Goal: Communication & Community: Answer question/provide support

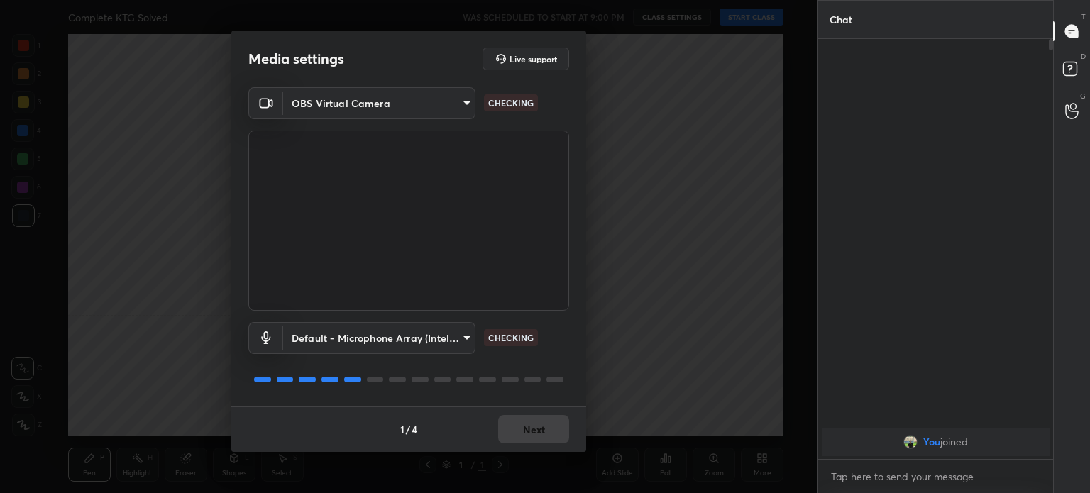
click at [395, 104] on body "1 2 3 4 5 6 7 C X Z C X Z E E Erase all H H Complete KTG Solved WAS SCHEDULED T…" at bounding box center [545, 246] width 1090 height 493
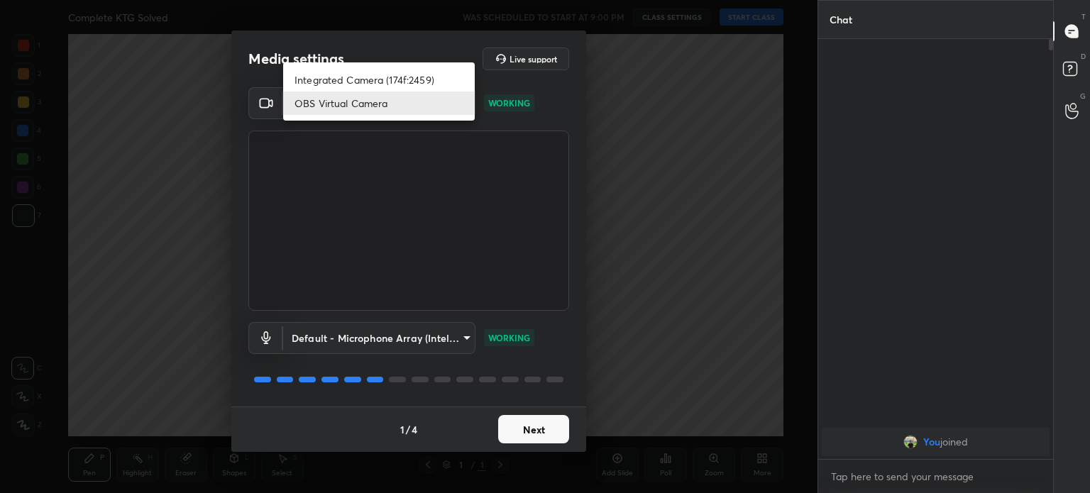
click at [398, 80] on li "Integrated Camera (174f:2459)" at bounding box center [379, 79] width 192 height 23
type input "508fb433e1996cd6e8905166ba7ed748c512908726d307d94b000c2f198a4065"
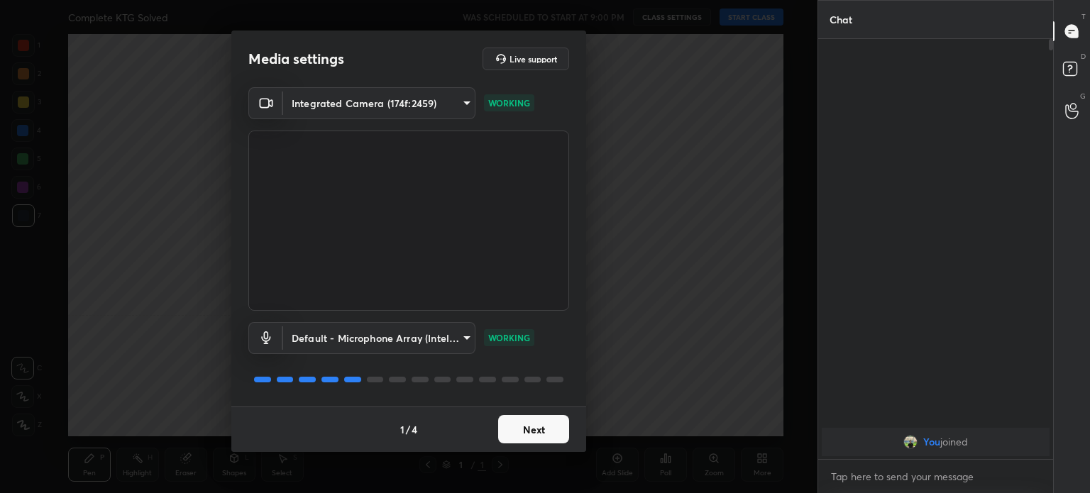
click at [532, 443] on button "Next" at bounding box center [533, 429] width 71 height 28
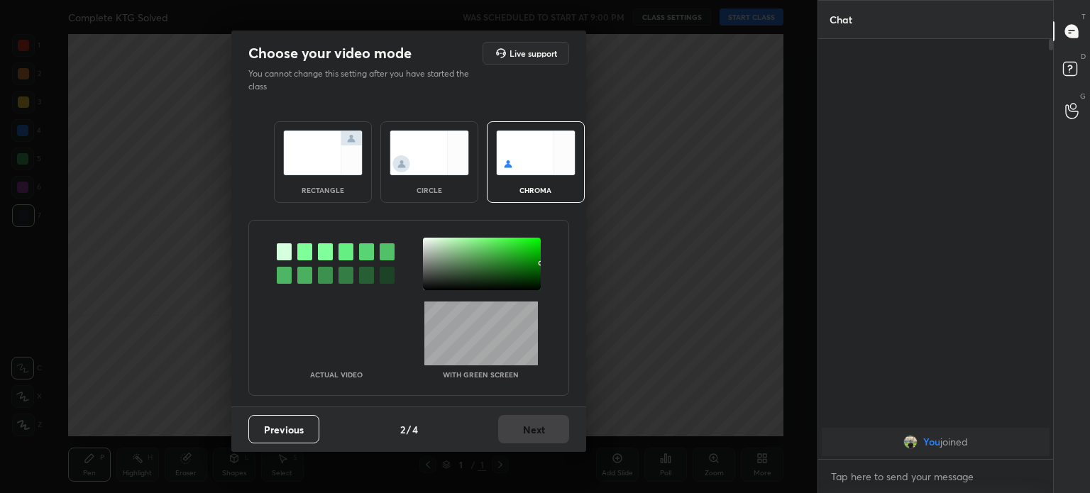
click at [444, 144] on img at bounding box center [430, 153] width 80 height 45
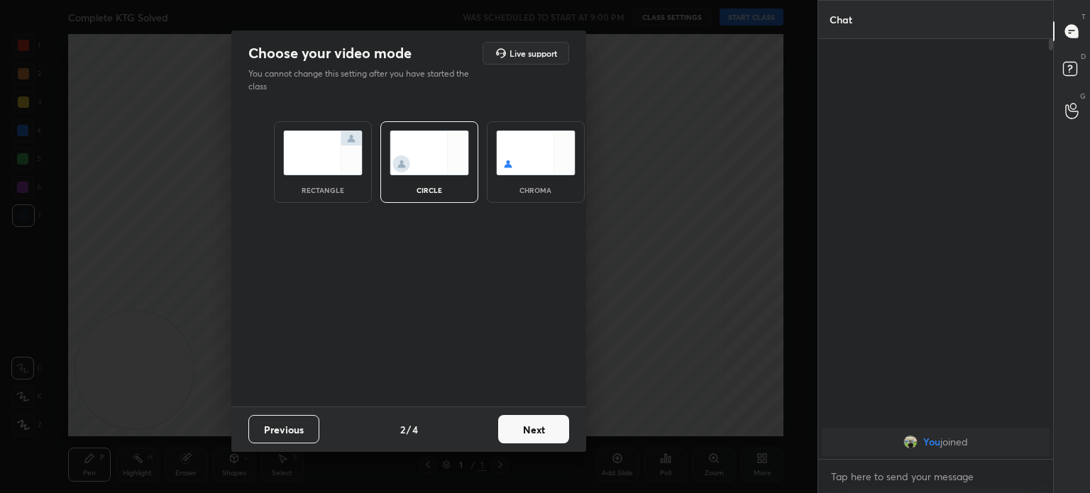
click at [440, 155] on img at bounding box center [430, 153] width 80 height 45
click at [525, 420] on button "Next" at bounding box center [533, 429] width 71 height 28
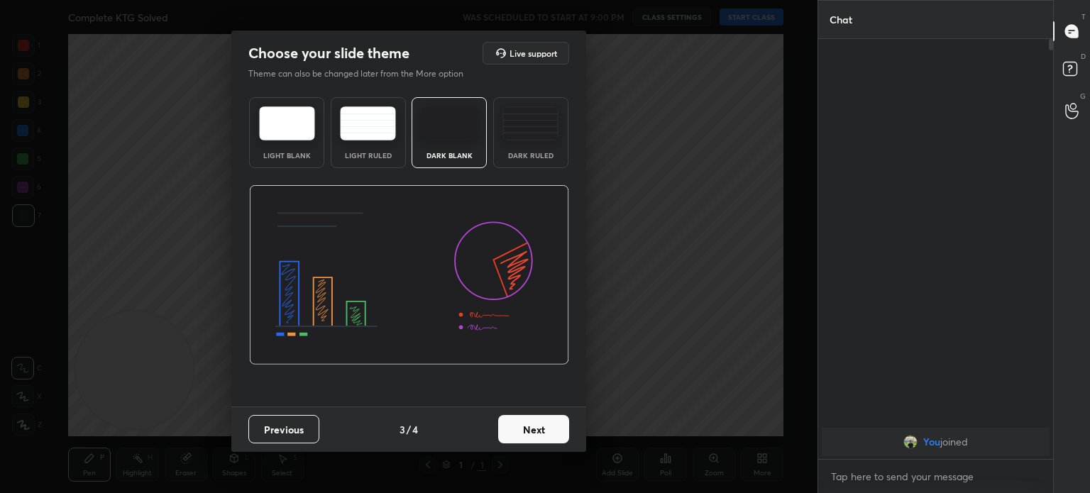
click at [537, 425] on button "Next" at bounding box center [533, 429] width 71 height 28
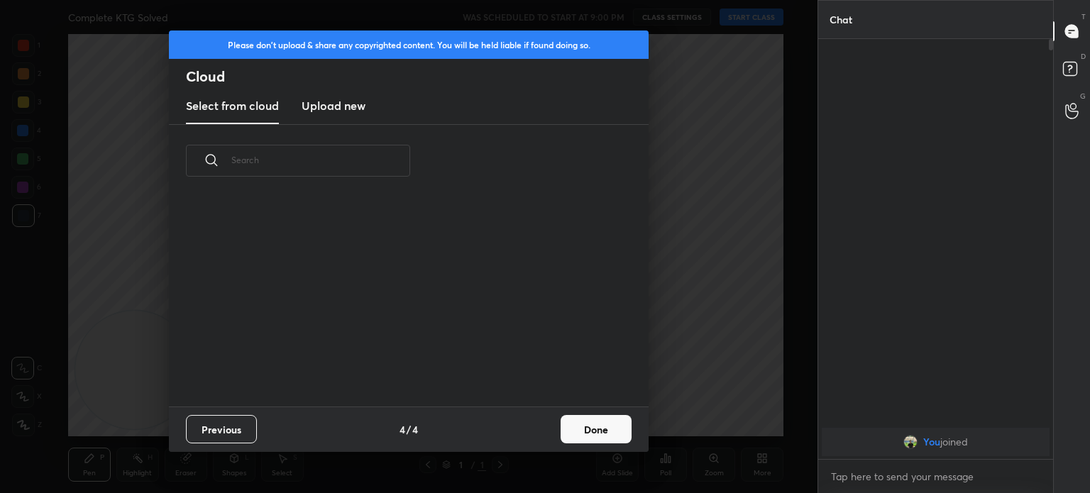
scroll to position [210, 456]
click at [564, 427] on button "Done" at bounding box center [596, 429] width 71 height 28
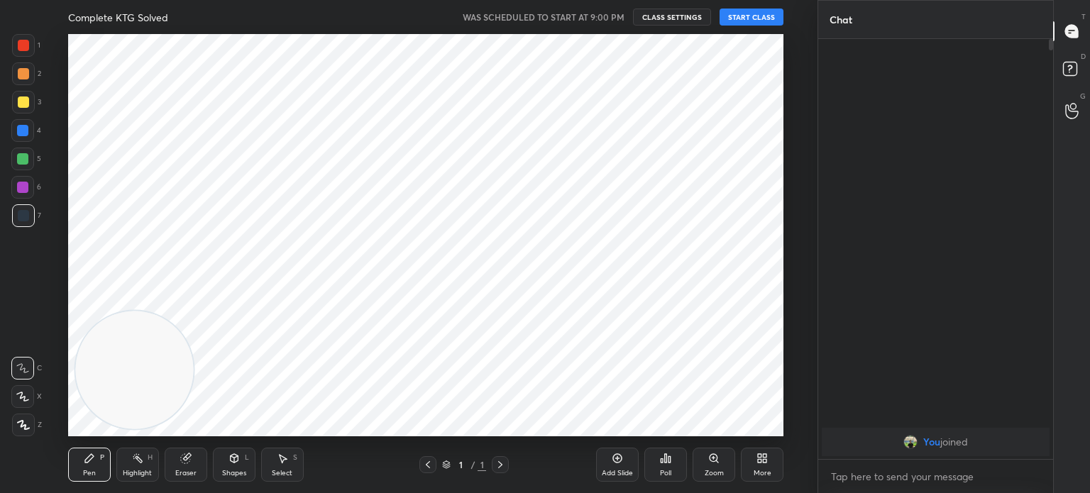
click at [577, 434] on div at bounding box center [409, 246] width 818 height 493
click at [622, 464] on icon at bounding box center [617, 458] width 11 height 11
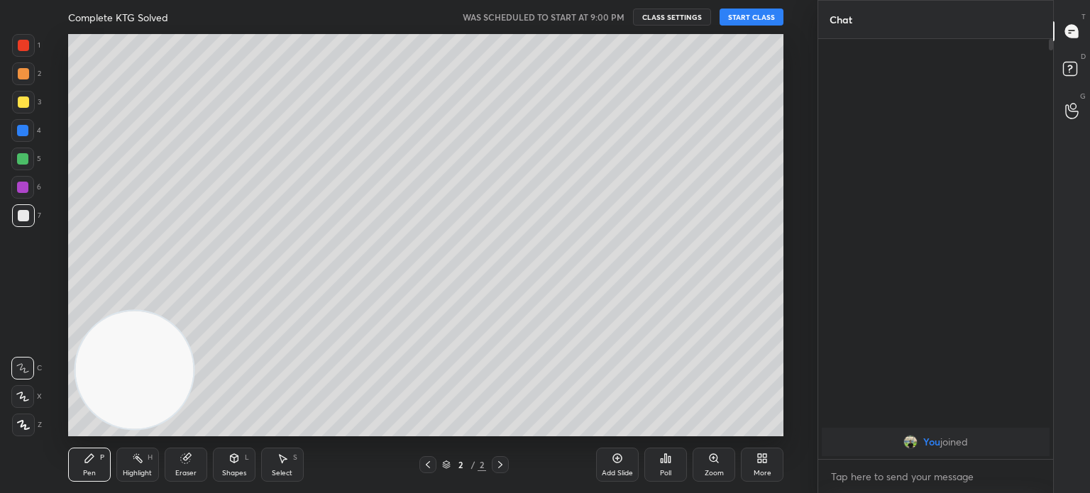
click at [612, 471] on div "Add Slide" at bounding box center [617, 473] width 31 height 7
click at [752, 16] on button "START CLASS" at bounding box center [752, 17] width 64 height 17
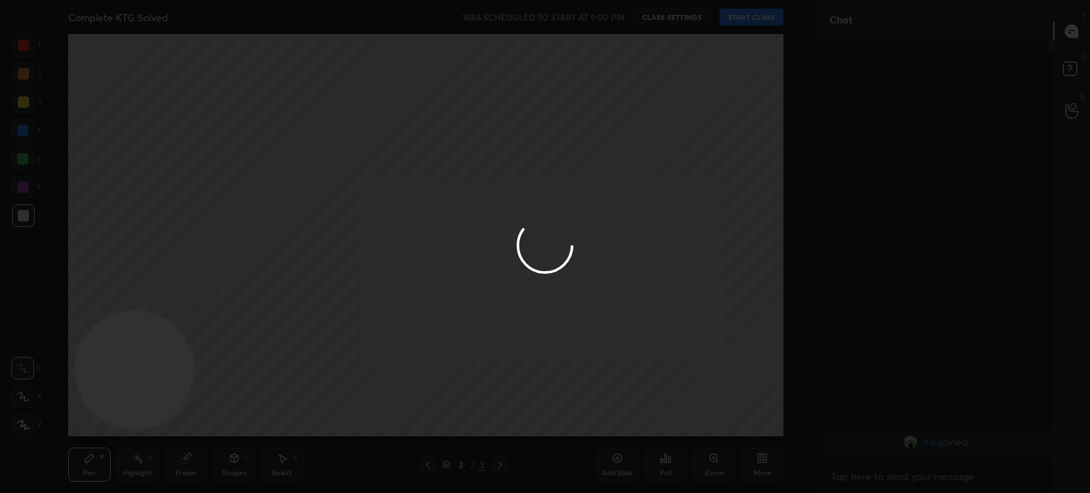
type textarea "x"
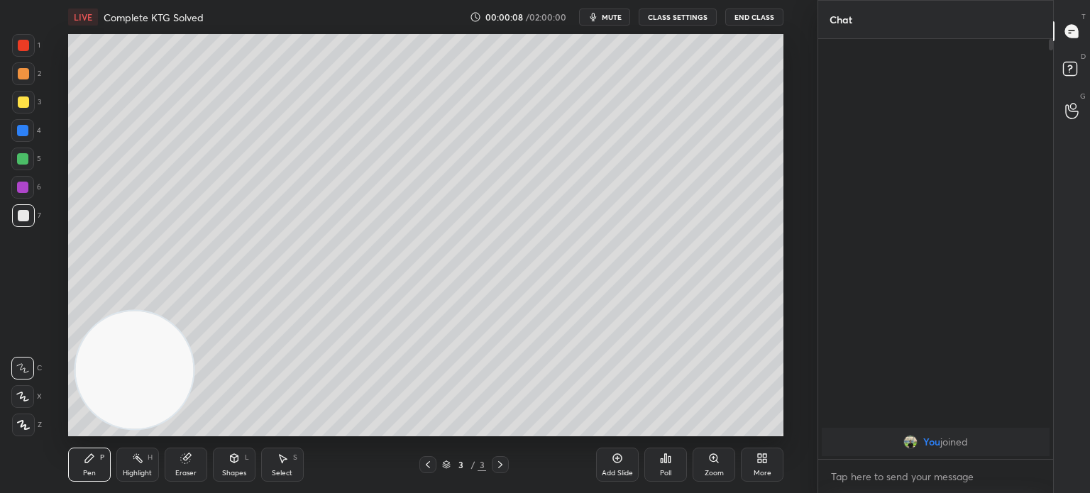
click at [748, 461] on div "More" at bounding box center [762, 465] width 43 height 34
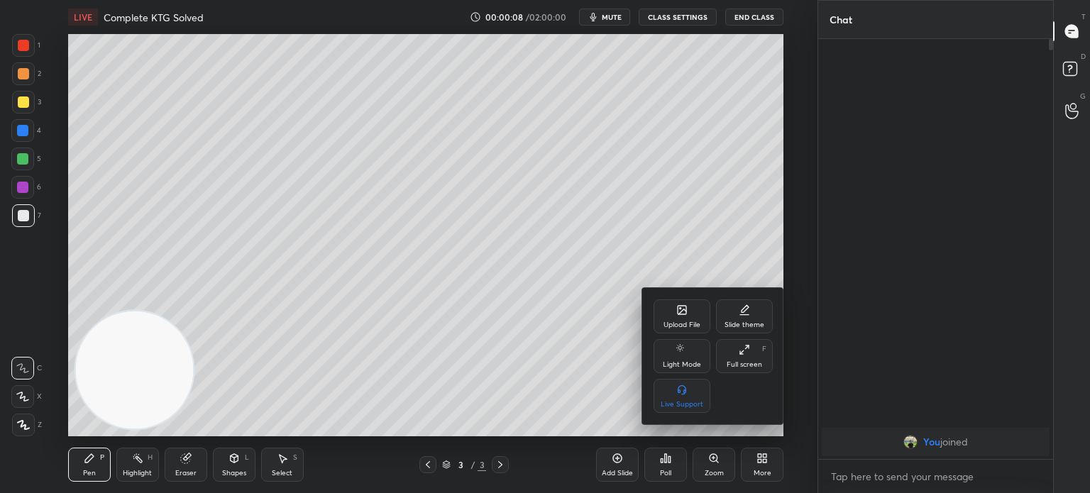
click at [677, 307] on icon at bounding box center [682, 310] width 11 height 11
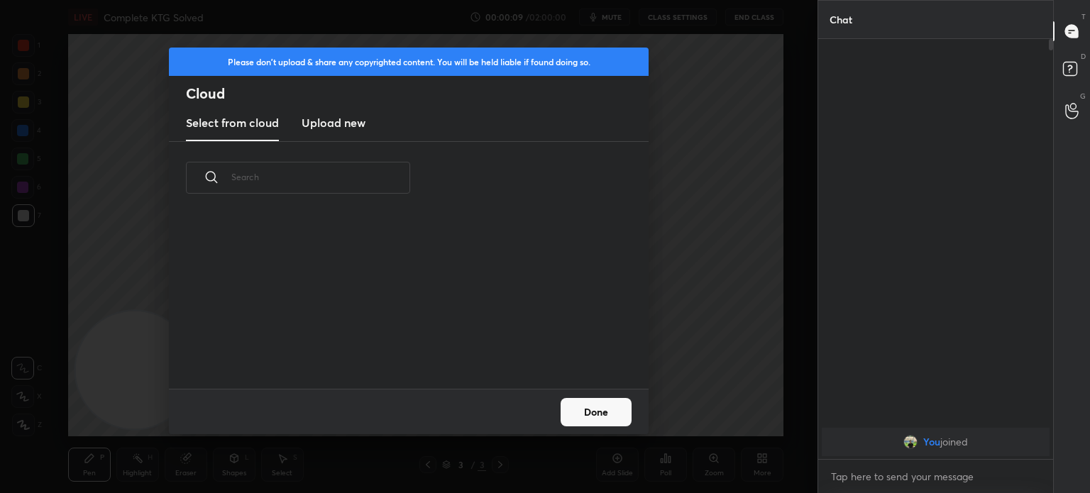
scroll to position [175, 456]
click at [332, 125] on h3 "Upload new" at bounding box center [334, 122] width 64 height 17
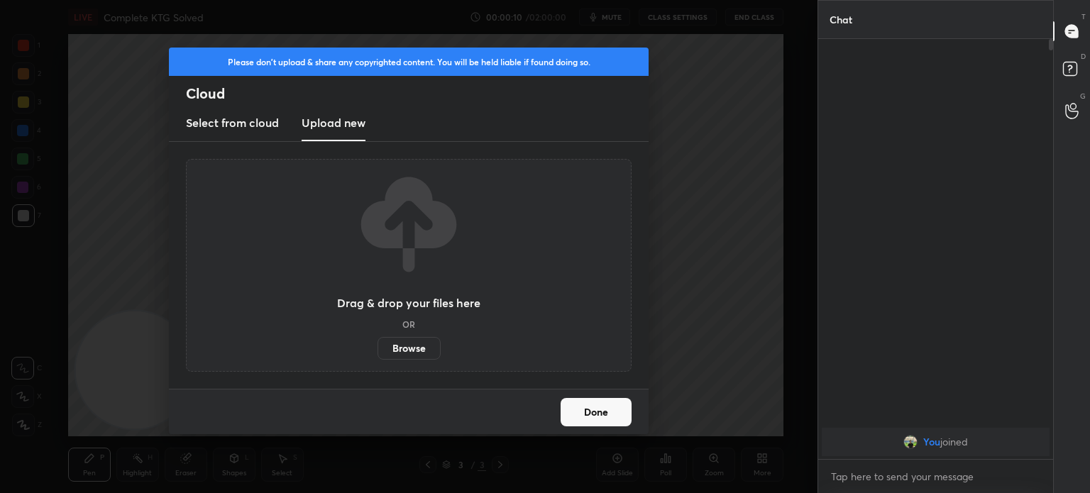
click at [403, 355] on label "Browse" at bounding box center [409, 348] width 63 height 23
click at [378, 355] on input "Browse" at bounding box center [378, 348] width 0 height 23
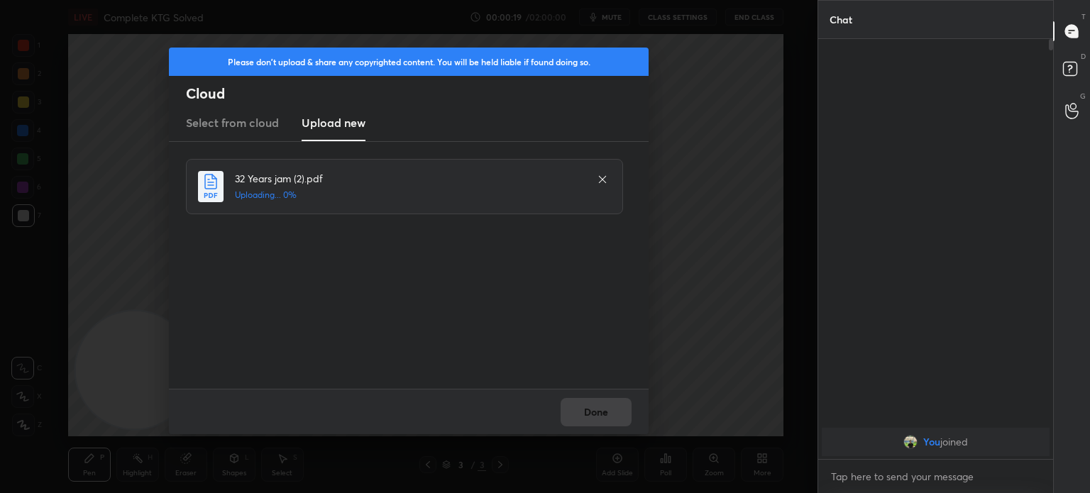
click at [585, 405] on div "Done" at bounding box center [409, 411] width 480 height 45
click at [595, 411] on div "Done" at bounding box center [409, 411] width 480 height 45
click at [596, 413] on div "Done" at bounding box center [409, 411] width 480 height 45
click at [596, 414] on div "Done" at bounding box center [409, 411] width 480 height 45
click at [596, 415] on div "Done" at bounding box center [409, 411] width 480 height 45
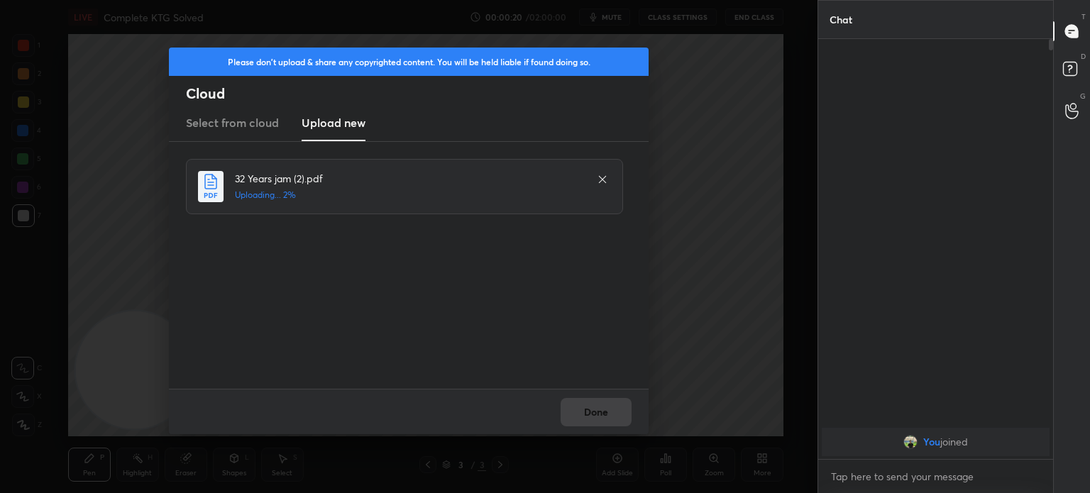
click at [596, 416] on div "Done" at bounding box center [409, 411] width 480 height 45
click at [599, 416] on div "Done" at bounding box center [409, 411] width 480 height 45
click at [599, 417] on div "Done" at bounding box center [409, 411] width 480 height 45
click at [600, 417] on div "Done" at bounding box center [409, 411] width 480 height 45
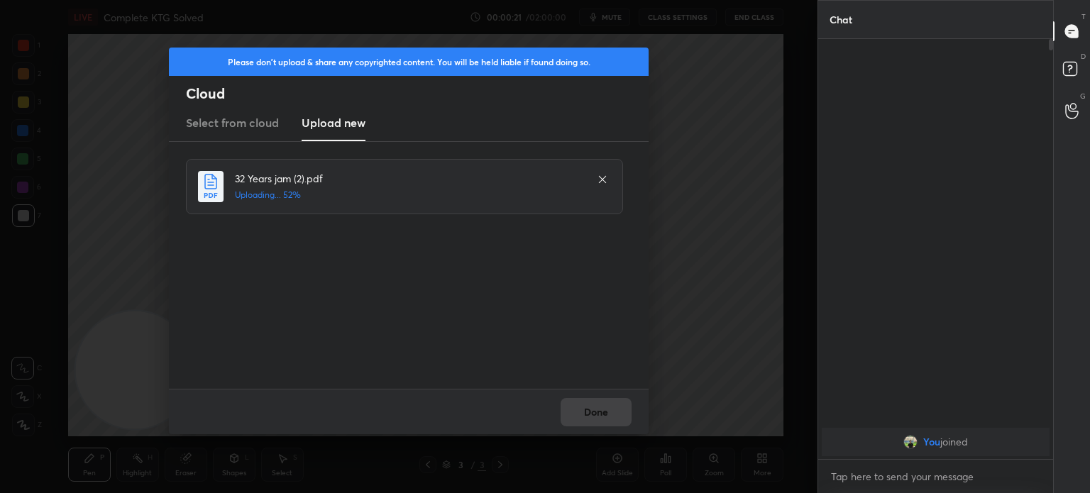
click at [602, 418] on div "Done" at bounding box center [409, 411] width 480 height 45
click at [605, 418] on div "Done" at bounding box center [409, 411] width 480 height 45
click at [603, 419] on div "Done" at bounding box center [409, 411] width 480 height 45
click at [604, 419] on div "Done" at bounding box center [409, 411] width 480 height 45
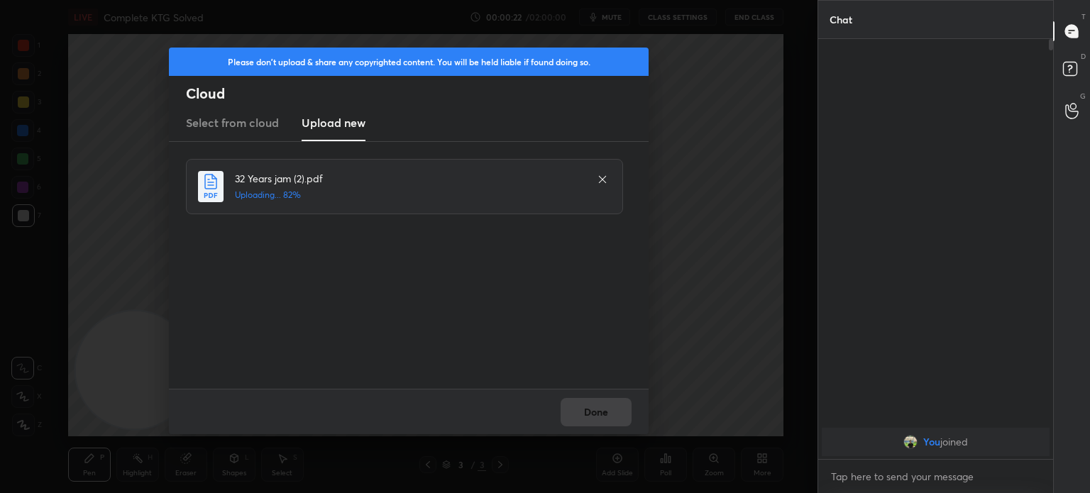
click at [605, 417] on div "Done" at bounding box center [409, 411] width 480 height 45
click at [613, 411] on div "Done" at bounding box center [409, 411] width 480 height 45
click at [605, 414] on div "Done" at bounding box center [409, 411] width 480 height 45
click at [608, 413] on div "Done" at bounding box center [409, 411] width 480 height 45
click at [601, 417] on button "Done" at bounding box center [596, 412] width 71 height 28
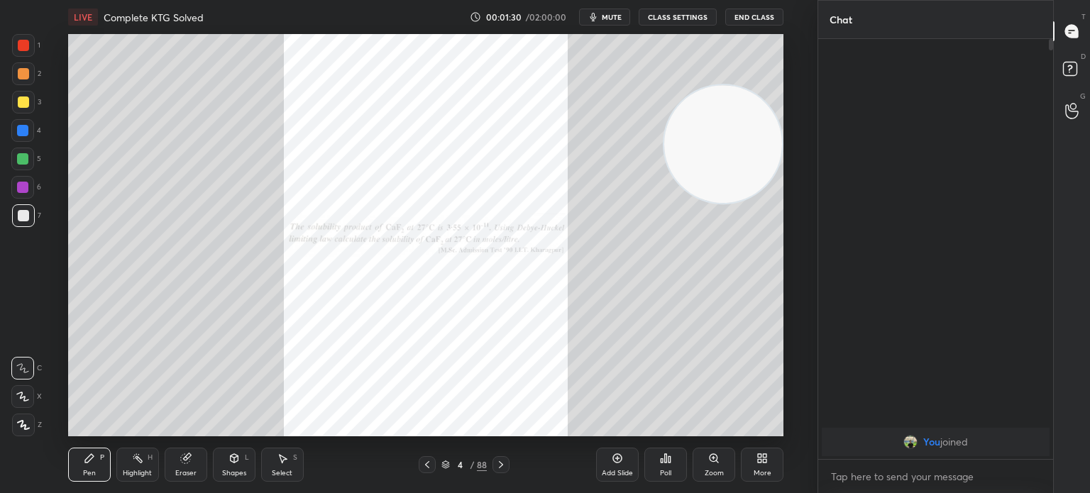
click at [718, 462] on icon at bounding box center [713, 458] width 11 height 11
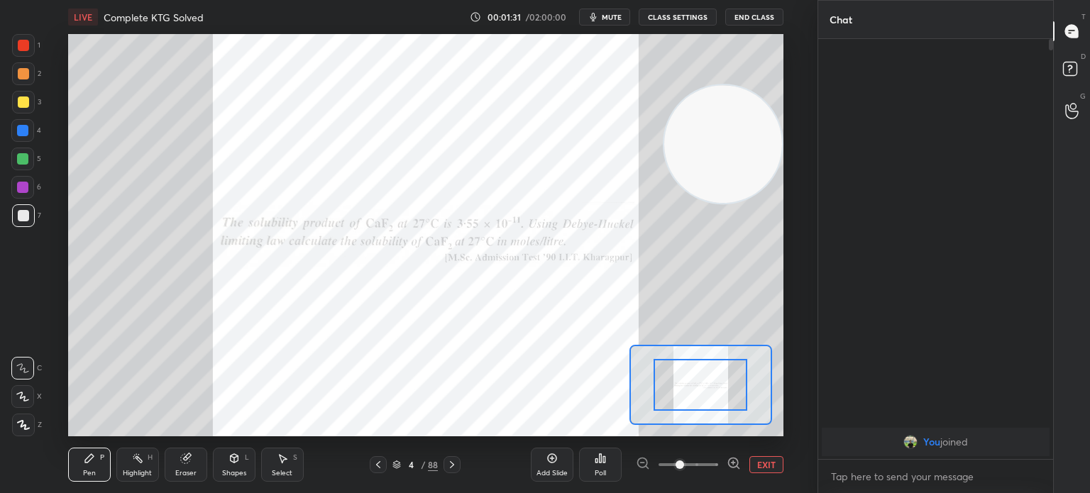
click at [718, 462] on span at bounding box center [689, 464] width 60 height 21
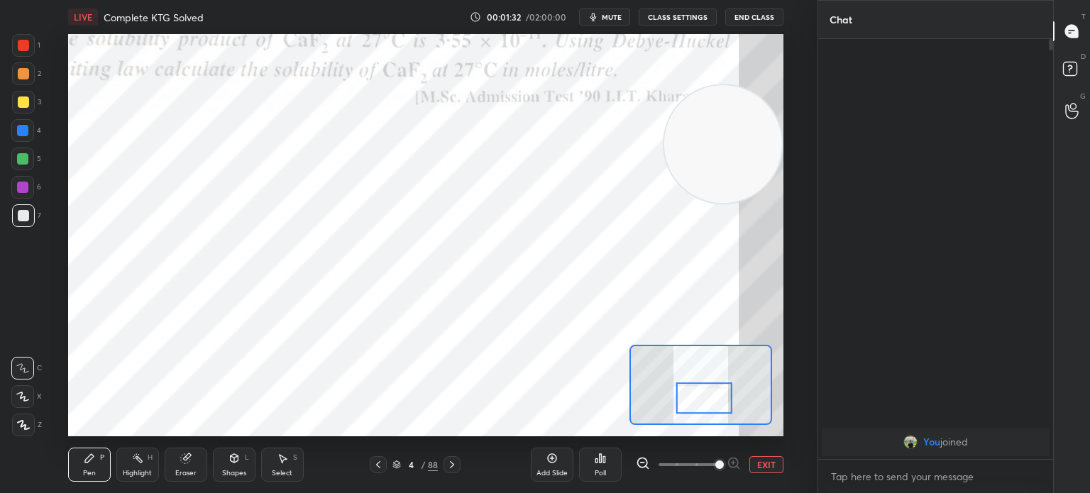
click at [455, 461] on icon at bounding box center [452, 464] width 11 height 11
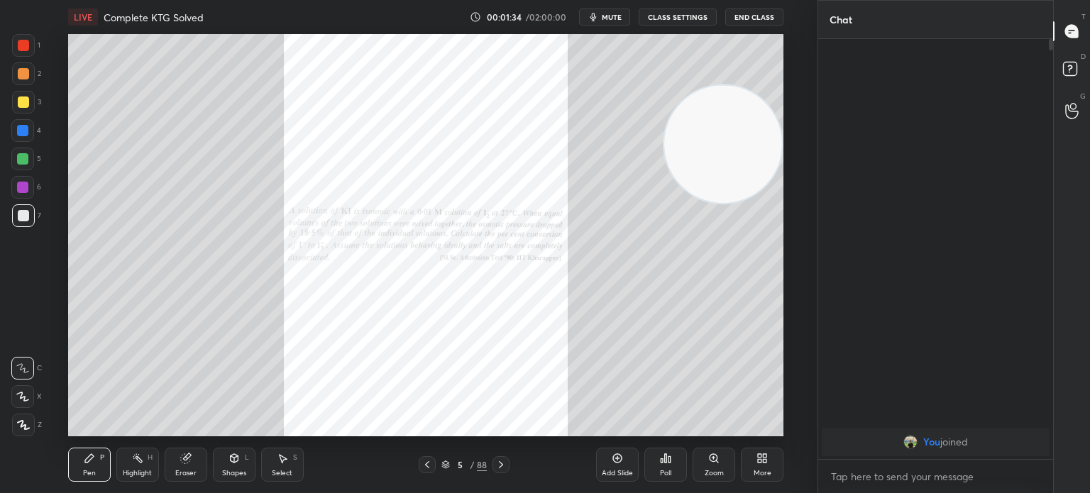
click at [503, 459] on icon at bounding box center [500, 464] width 11 height 11
click at [504, 466] on icon at bounding box center [500, 464] width 11 height 11
click at [505, 465] on icon at bounding box center [500, 464] width 11 height 11
click at [500, 464] on icon at bounding box center [500, 464] width 11 height 11
click at [505, 468] on icon at bounding box center [500, 464] width 11 height 11
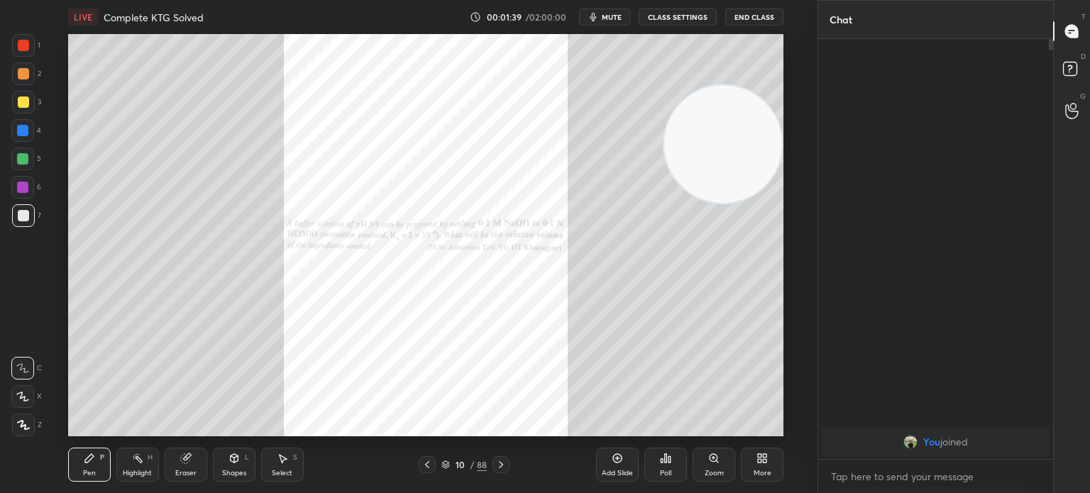
click at [498, 462] on icon at bounding box center [500, 464] width 11 height 11
click at [500, 465] on icon at bounding box center [500, 464] width 11 height 11
click at [503, 459] on icon at bounding box center [500, 464] width 11 height 11
click at [500, 462] on icon at bounding box center [500, 464] width 11 height 11
click at [717, 468] on div "Zoom" at bounding box center [714, 465] width 43 height 34
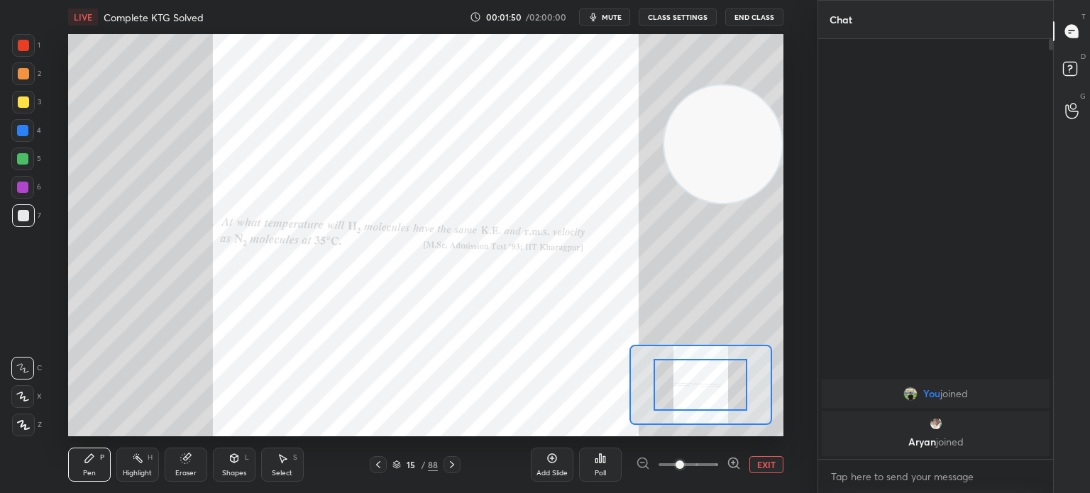
click at [684, 467] on span at bounding box center [680, 465] width 9 height 9
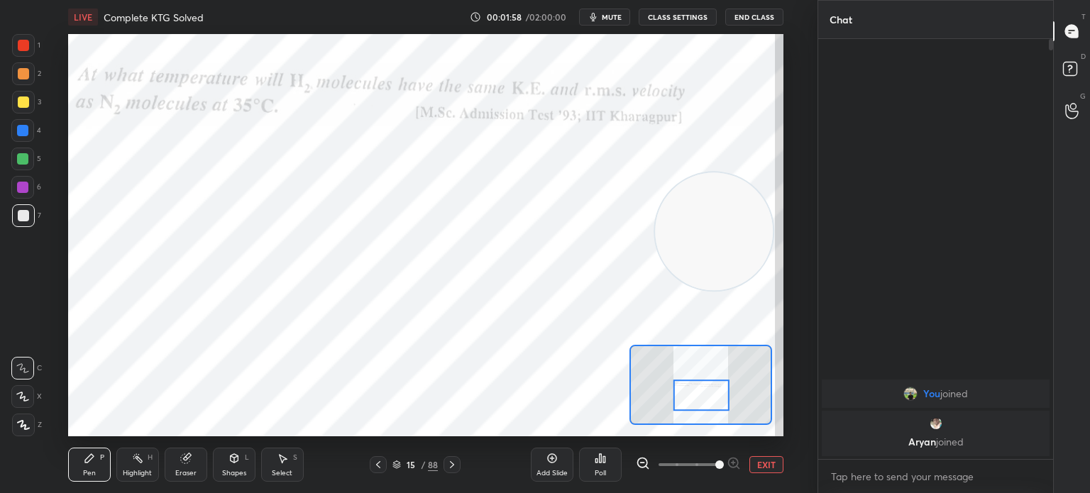
click at [4, 435] on div "1 2 3 4 5 6 7 C X Z C X Z E E Erase all H H" at bounding box center [22, 235] width 45 height 403
click at [14, 432] on div at bounding box center [23, 425] width 23 height 23
click at [20, 429] on icon at bounding box center [23, 425] width 13 height 10
click at [26, 45] on div at bounding box center [23, 45] width 11 height 11
click at [17, 53] on div at bounding box center [23, 45] width 23 height 23
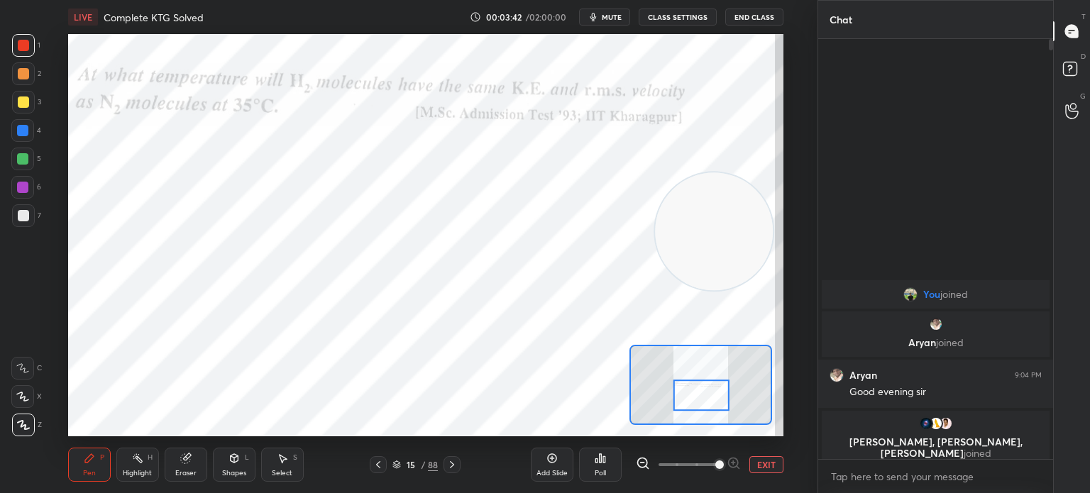
click at [29, 67] on div at bounding box center [23, 73] width 23 height 23
click at [25, 57] on div "1" at bounding box center [26, 48] width 28 height 28
click at [24, 48] on div at bounding box center [23, 45] width 11 height 11
click at [25, 425] on icon at bounding box center [23, 425] width 11 height 9
click at [23, 422] on icon at bounding box center [23, 425] width 11 height 9
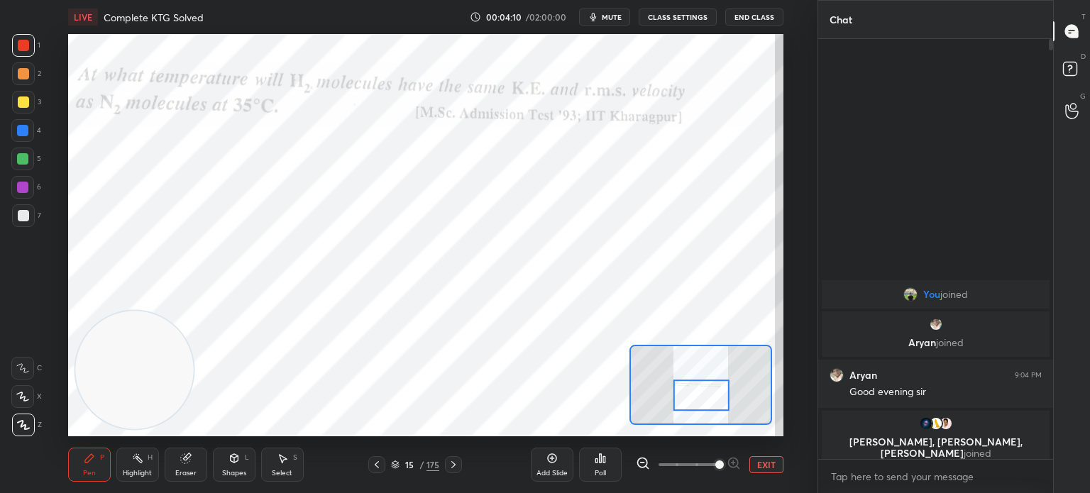
click at [25, 393] on icon at bounding box center [22, 397] width 13 height 10
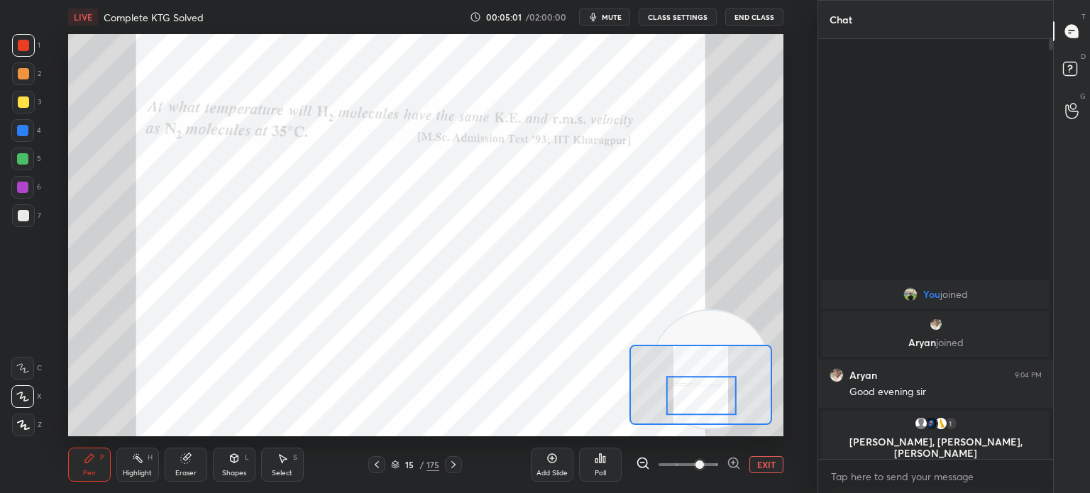
click at [191, 465] on div "Eraser" at bounding box center [186, 465] width 43 height 34
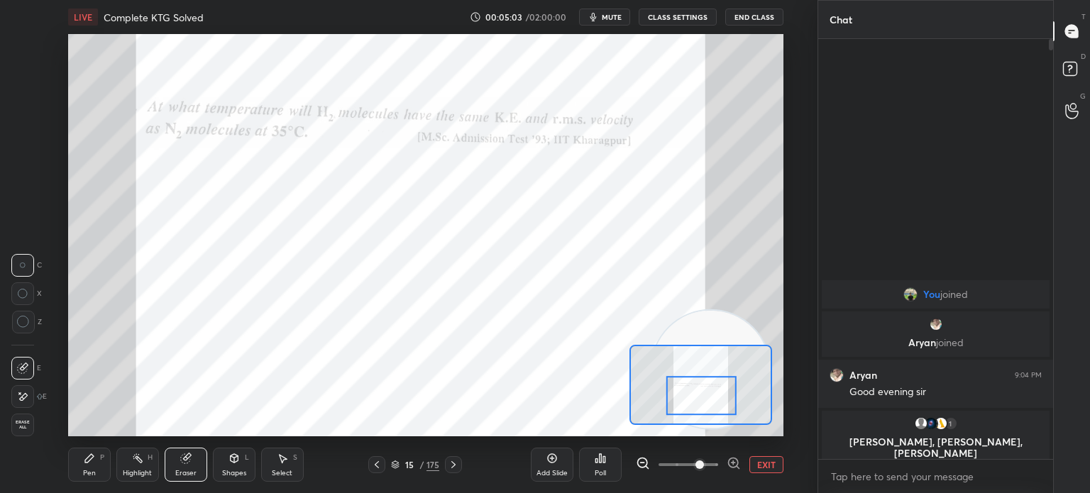
click at [77, 476] on div "Pen P" at bounding box center [89, 465] width 43 height 34
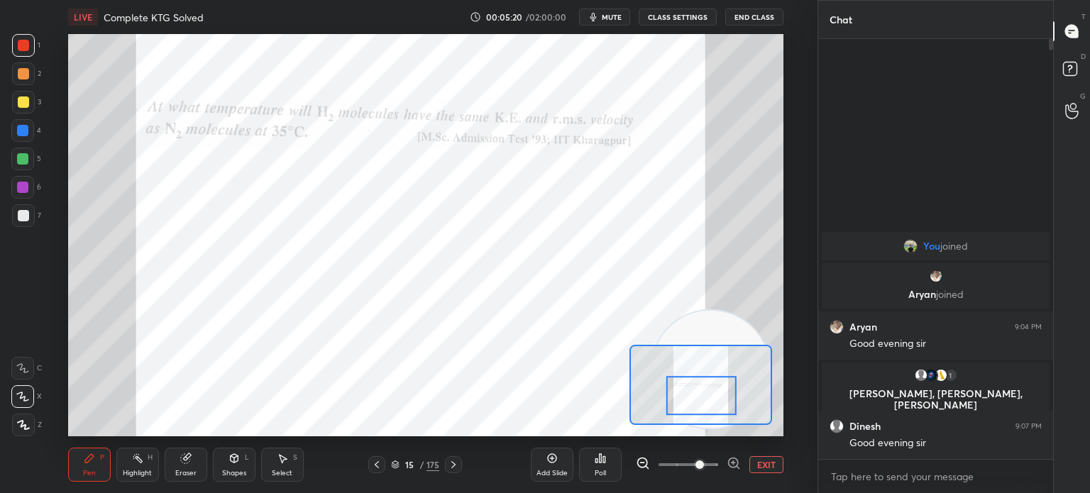
click at [185, 468] on div "Eraser" at bounding box center [186, 465] width 43 height 34
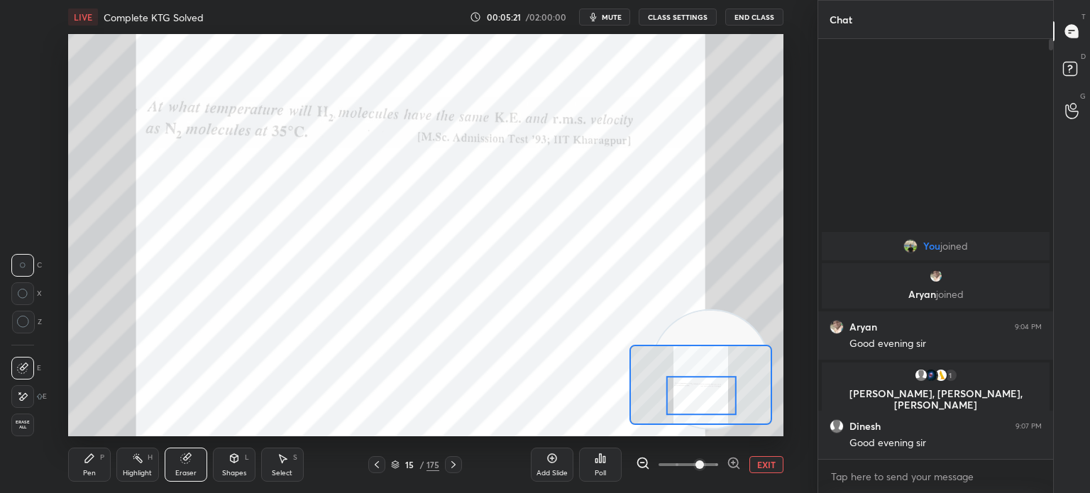
click at [97, 462] on div "Pen P" at bounding box center [89, 465] width 43 height 34
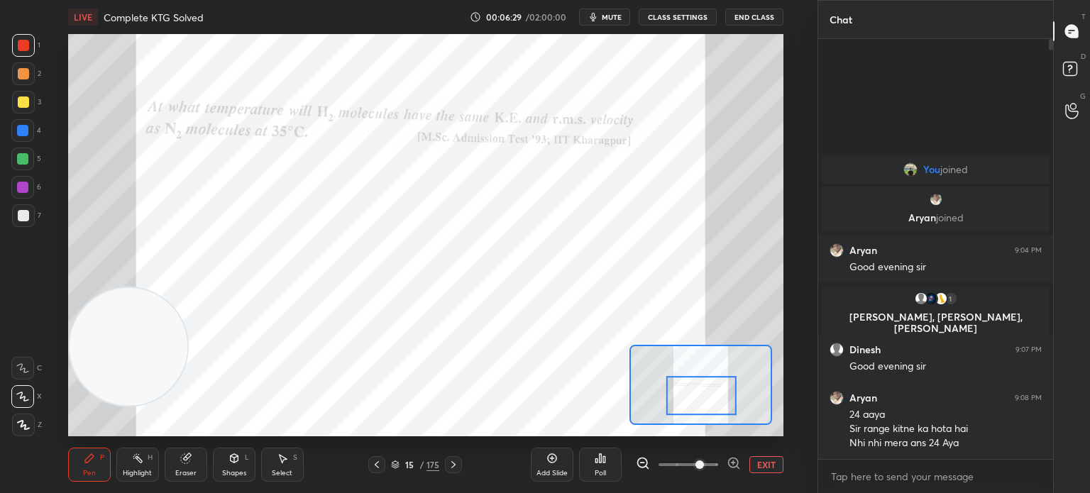
click at [185, 475] on div "Eraser" at bounding box center [185, 473] width 21 height 7
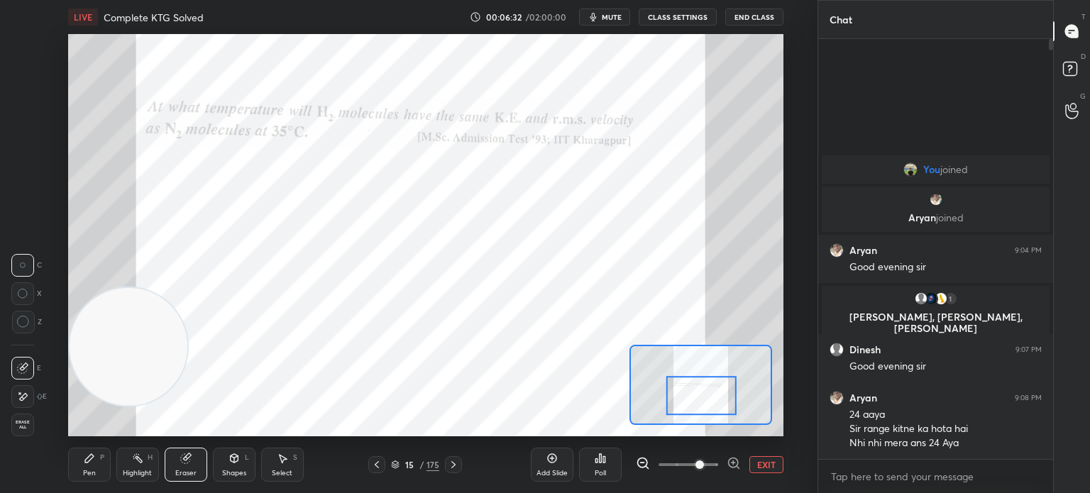
click at [90, 472] on div "Pen" at bounding box center [89, 473] width 13 height 7
click at [97, 469] on div "Pen P" at bounding box center [89, 465] width 43 height 34
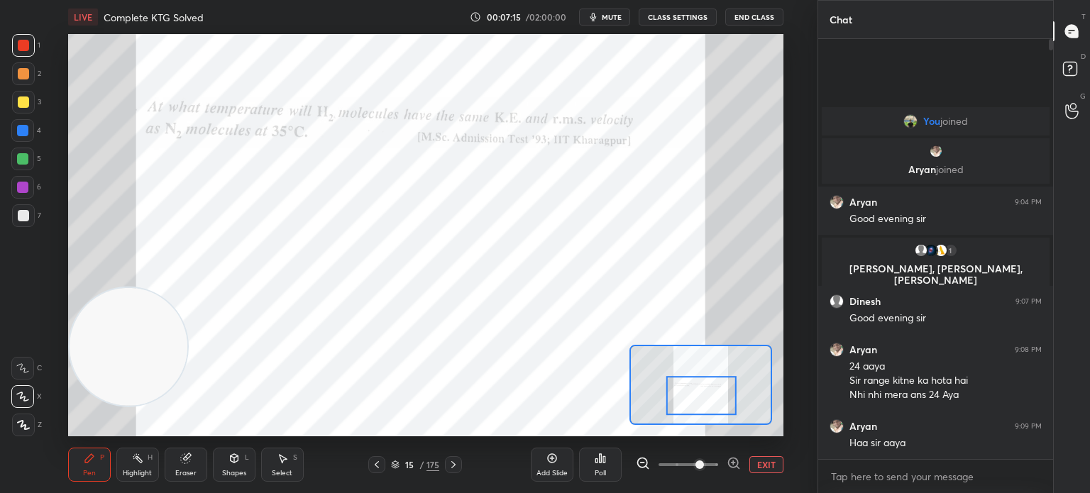
click at [9, 59] on div "1 2 3 4 5 6 7 C X Z C X Z E E Erase all H H" at bounding box center [22, 235] width 45 height 403
click at [12, 55] on div "1" at bounding box center [26, 45] width 28 height 23
click at [552, 464] on icon at bounding box center [552, 458] width 11 height 11
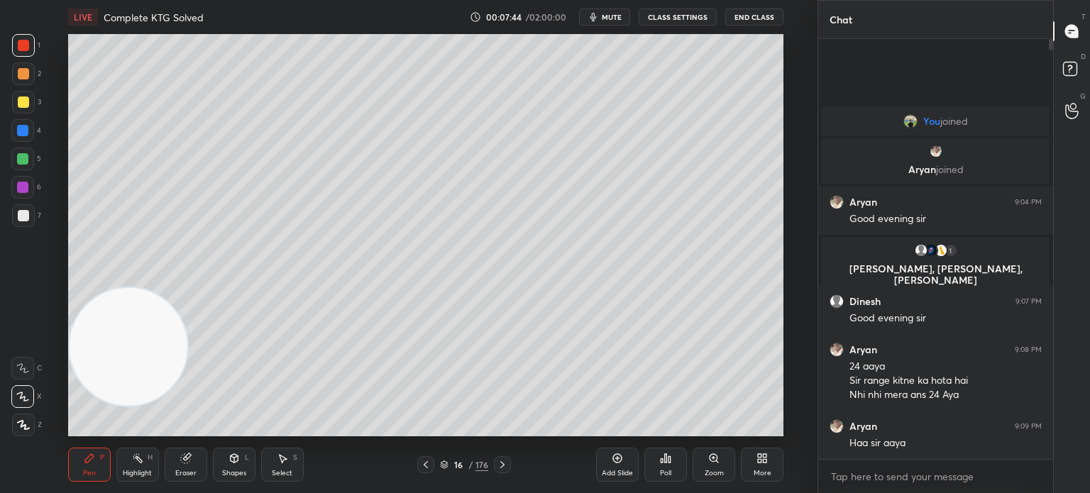
click at [24, 224] on div at bounding box center [23, 215] width 23 height 23
click at [27, 225] on div at bounding box center [23, 215] width 23 height 23
click at [29, 221] on div at bounding box center [23, 215] width 23 height 23
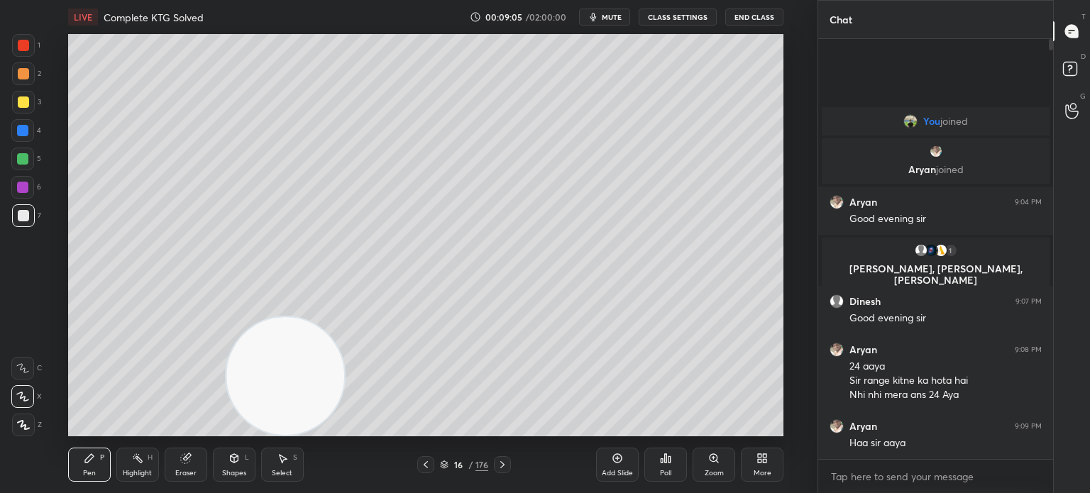
click at [19, 429] on icon at bounding box center [23, 425] width 13 height 10
click at [17, 428] on icon at bounding box center [23, 425] width 13 height 10
click at [29, 103] on div at bounding box center [23, 102] width 23 height 23
click at [26, 105] on div at bounding box center [23, 102] width 11 height 11
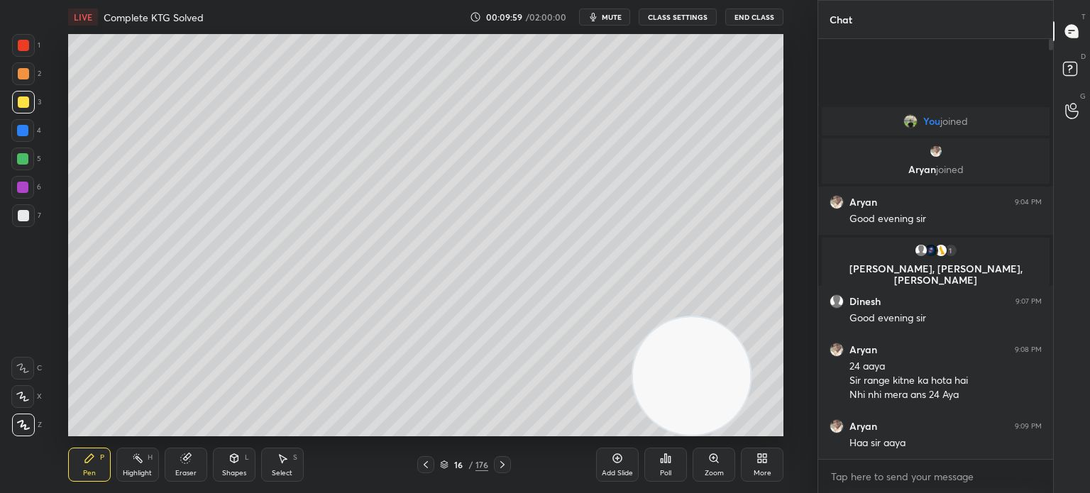
click at [20, 158] on div at bounding box center [22, 158] width 11 height 11
click at [179, 466] on div "Eraser" at bounding box center [186, 465] width 43 height 34
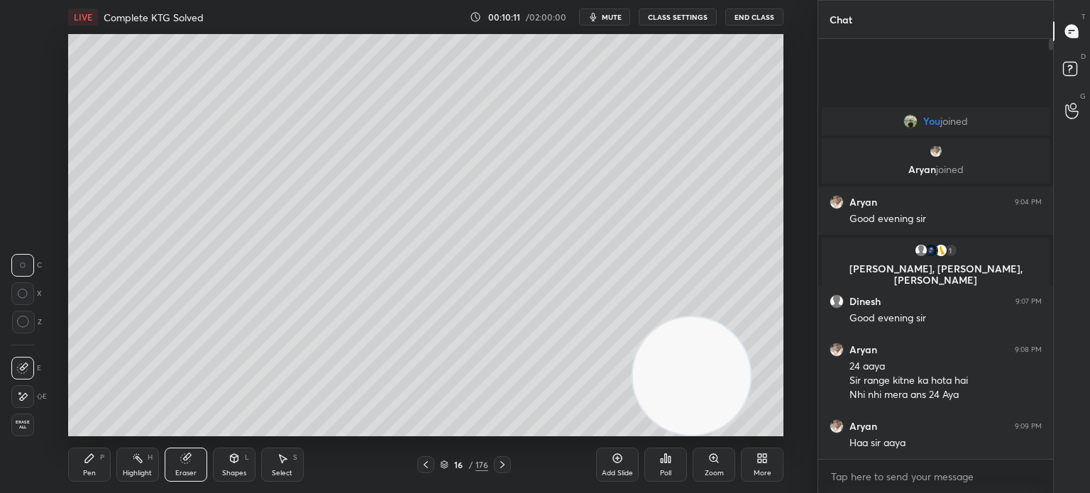
click at [25, 398] on icon at bounding box center [24, 396] width 8 height 7
click at [94, 462] on icon at bounding box center [89, 458] width 11 height 11
click at [92, 466] on div "Pen P" at bounding box center [89, 465] width 43 height 34
click at [18, 218] on div at bounding box center [23, 215] width 11 height 11
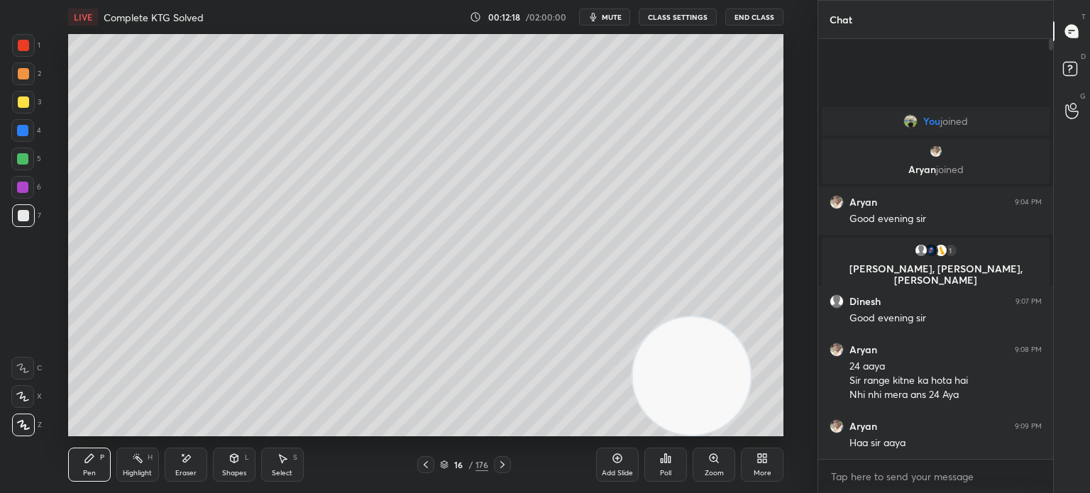
click at [20, 216] on div at bounding box center [23, 215] width 11 height 11
click at [23, 215] on div at bounding box center [23, 215] width 11 height 11
click at [23, 216] on div at bounding box center [23, 215] width 11 height 11
click at [18, 104] on div at bounding box center [23, 102] width 11 height 11
click at [20, 431] on div at bounding box center [23, 425] width 23 height 23
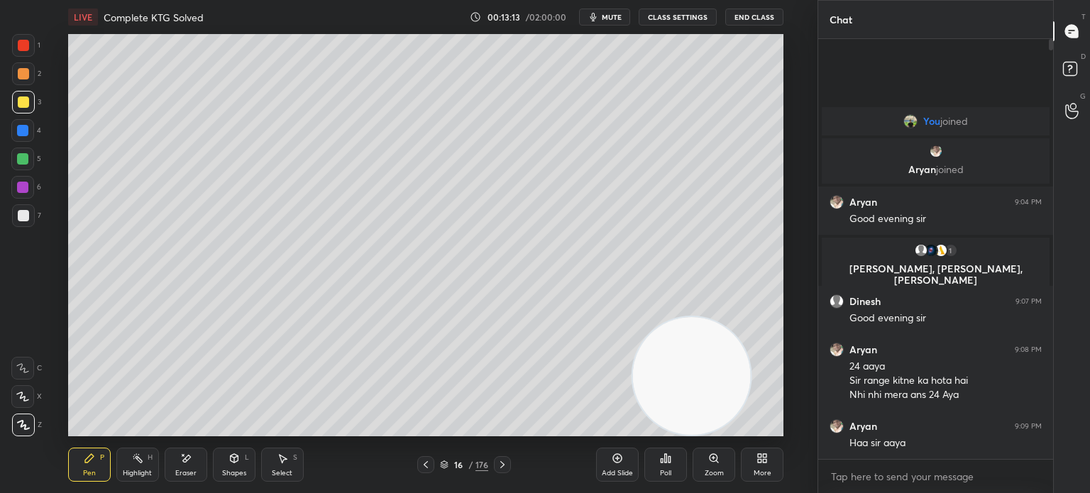
click at [41, 109] on div "1 2 3 4 5 6 7 C X Z E E Erase all H H" at bounding box center [22, 235] width 45 height 403
click at [28, 107] on div at bounding box center [23, 102] width 23 height 23
click at [30, 232] on div "7" at bounding box center [26, 218] width 29 height 28
click at [31, 230] on div "7" at bounding box center [26, 218] width 29 height 28
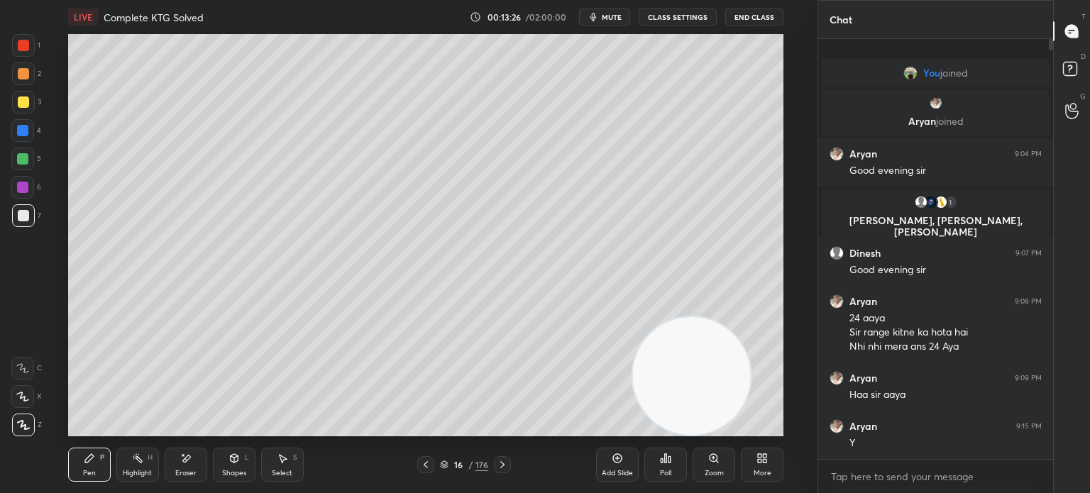
click at [619, 459] on icon at bounding box center [617, 458] width 11 height 11
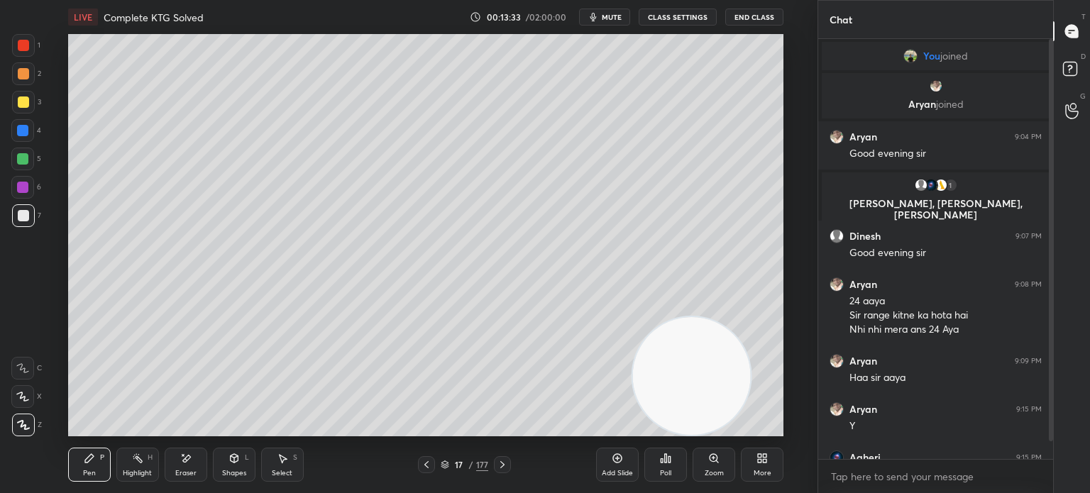
scroll to position [31, 0]
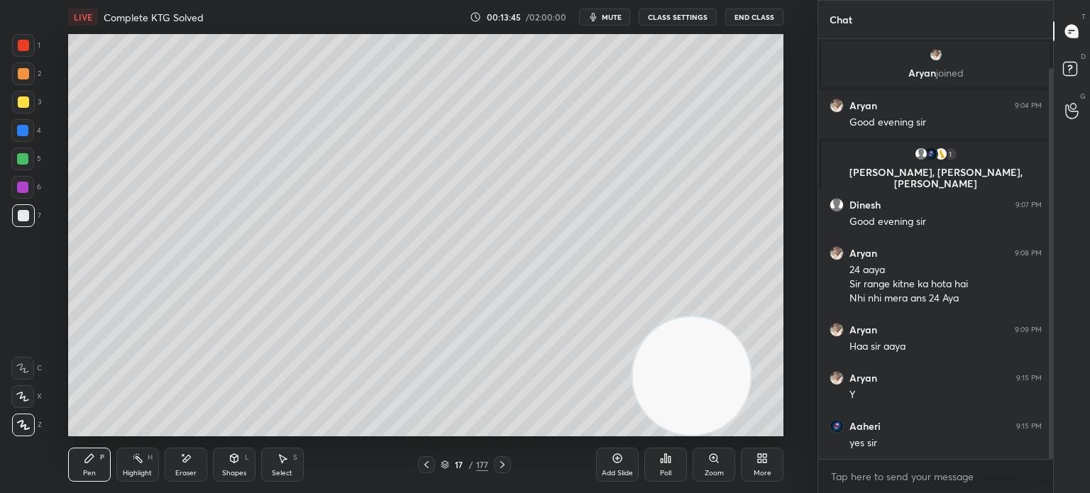
click at [178, 459] on div "Eraser" at bounding box center [186, 465] width 43 height 34
click at [26, 391] on icon at bounding box center [22, 397] width 11 height 12
click at [84, 459] on icon at bounding box center [89, 458] width 11 height 11
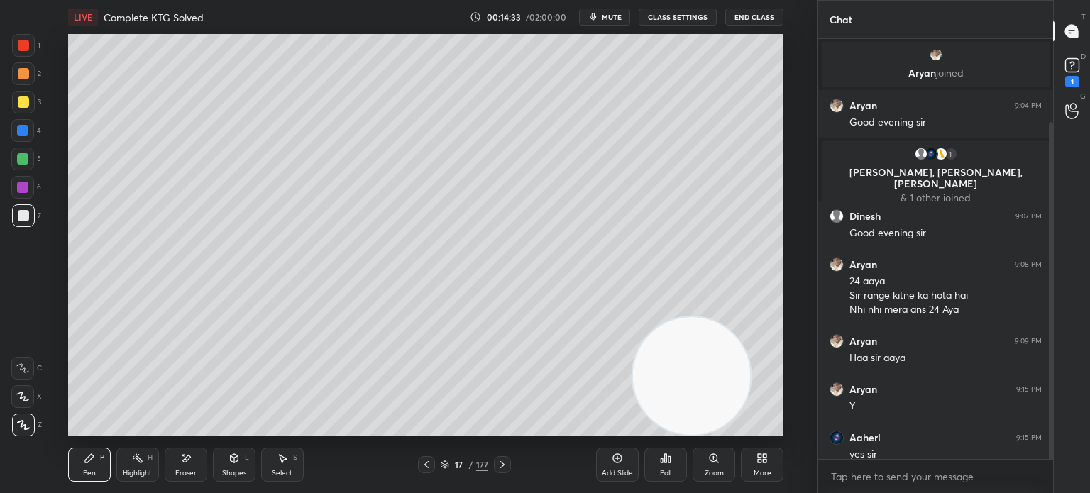
scroll to position [104, 0]
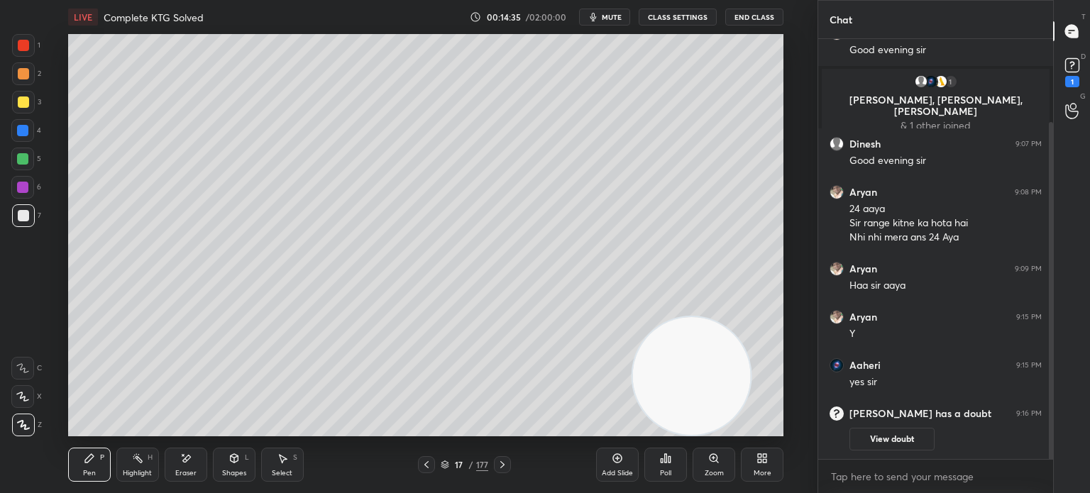
click at [886, 444] on button "View doubt" at bounding box center [892, 439] width 85 height 23
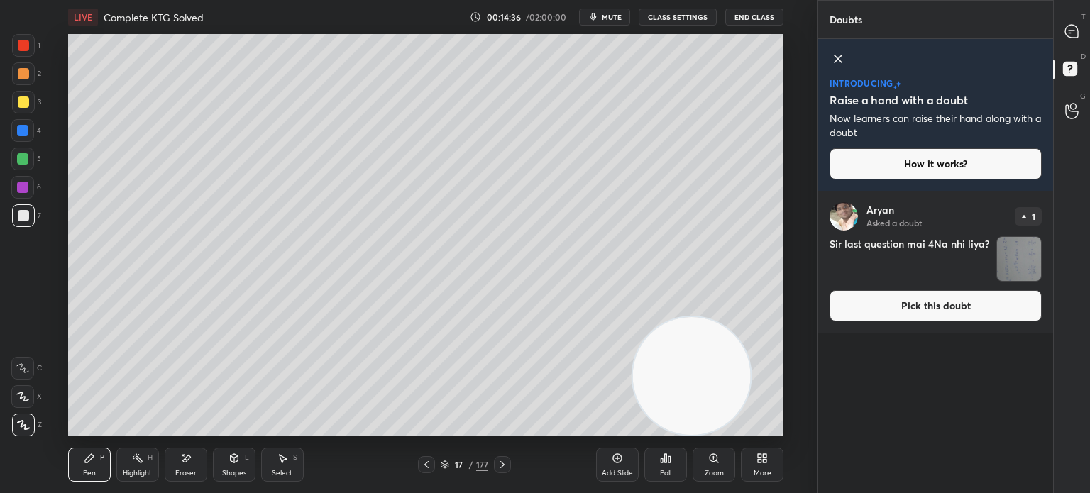
click at [924, 309] on button "Pick this doubt" at bounding box center [936, 305] width 212 height 31
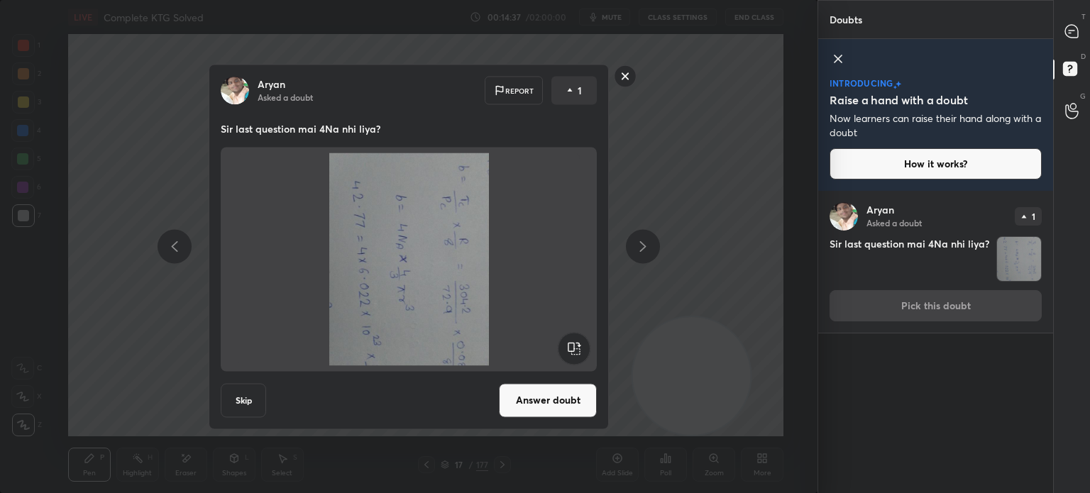
click at [574, 346] on rect at bounding box center [574, 348] width 32 height 32
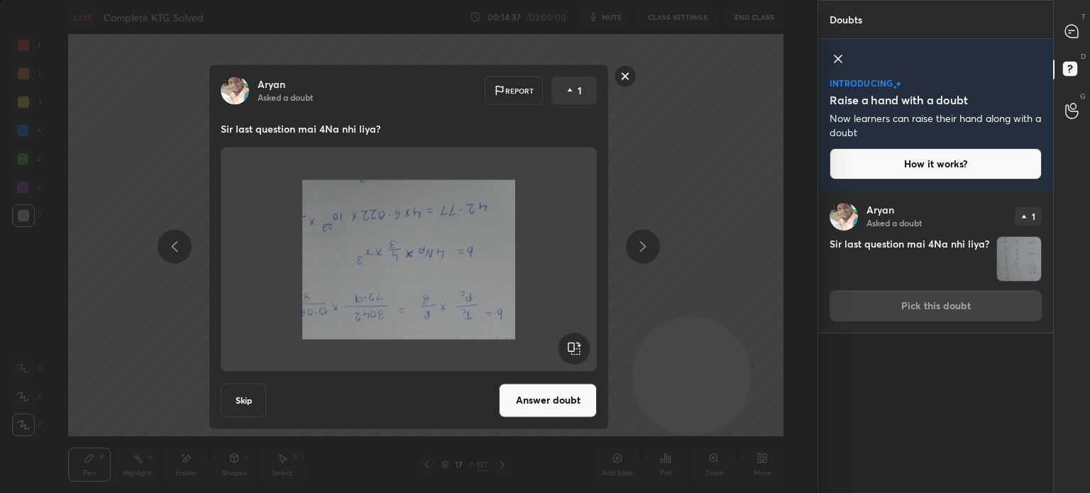
click at [577, 340] on rect at bounding box center [574, 348] width 32 height 32
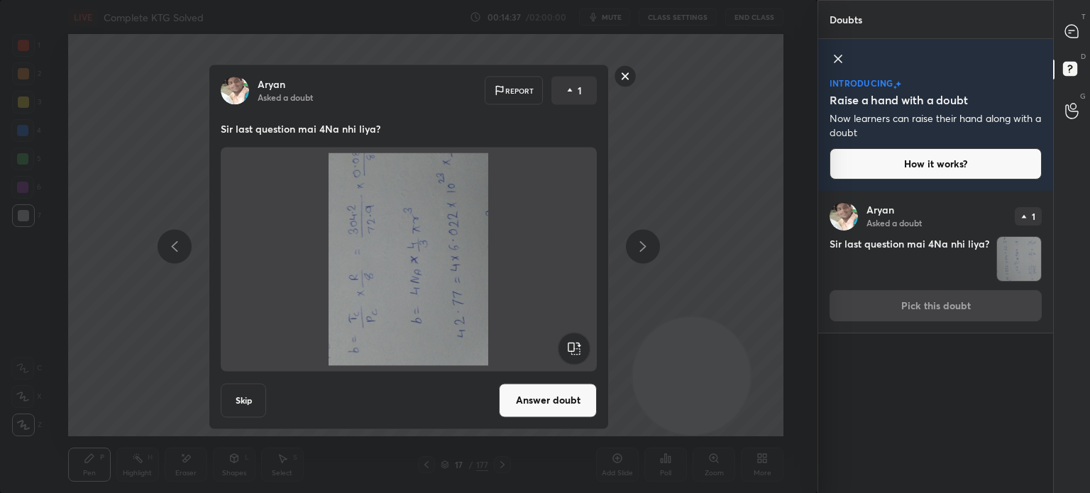
click at [581, 342] on rect at bounding box center [574, 348] width 32 height 32
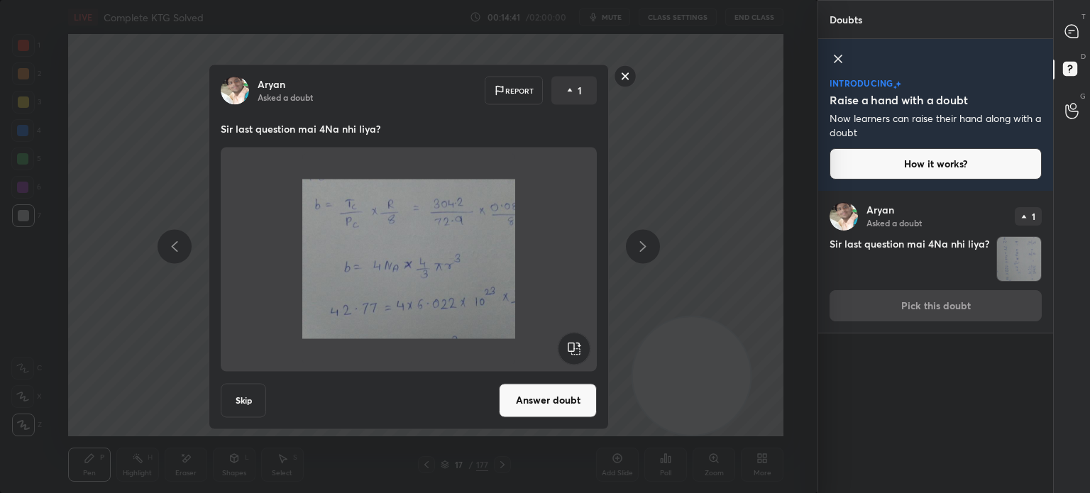
click at [752, 234] on div "Aryan Asked a doubt Report 1 Sir last question mai 4Na nhi liya? Skip Answer do…" at bounding box center [409, 246] width 818 height 493
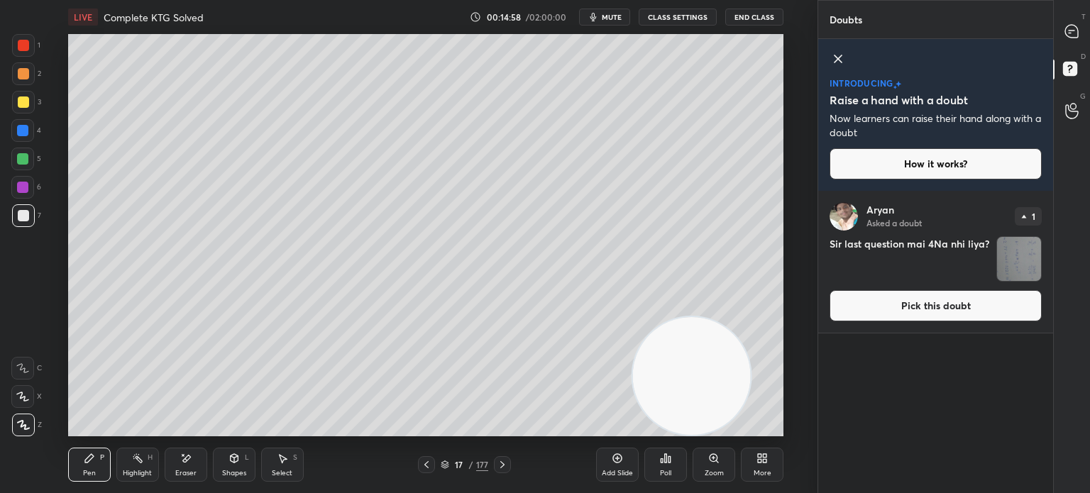
click at [428, 465] on icon at bounding box center [426, 464] width 11 height 11
click at [28, 108] on div at bounding box center [23, 102] width 23 height 23
click at [24, 109] on div at bounding box center [23, 102] width 23 height 23
click at [1090, 18] on div "T Messages (T)" at bounding box center [1072, 31] width 36 height 40
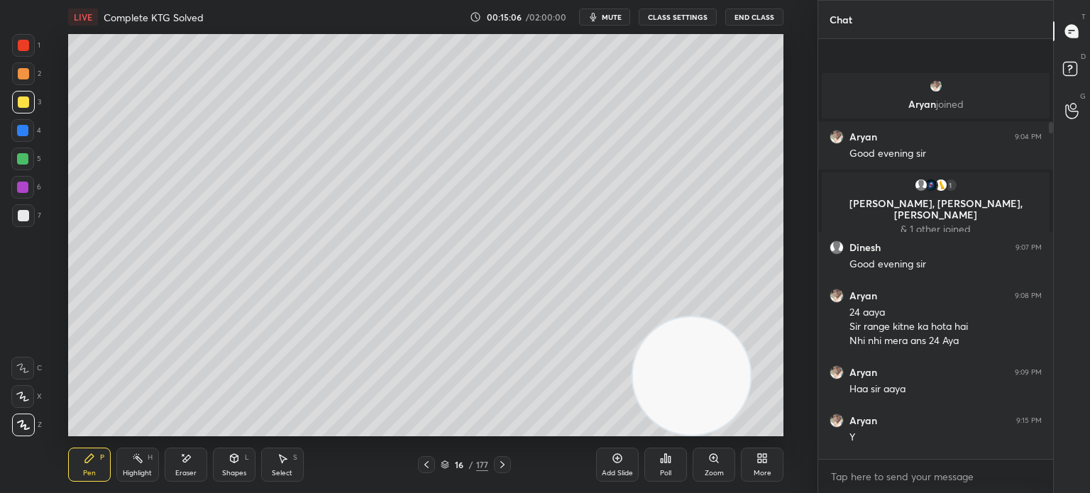
click at [1090, 31] on div "T Messages (T)" at bounding box center [1072, 31] width 36 height 40
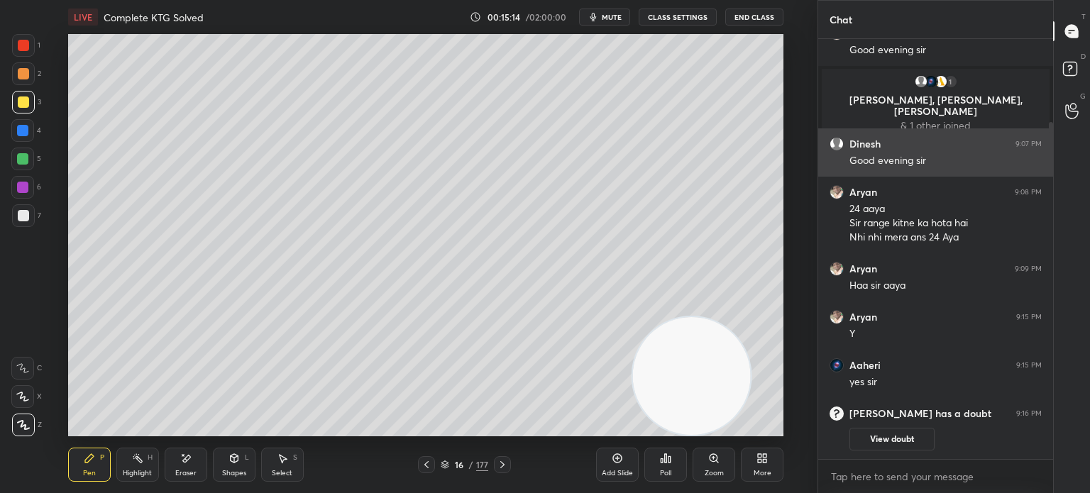
scroll to position [152, 0]
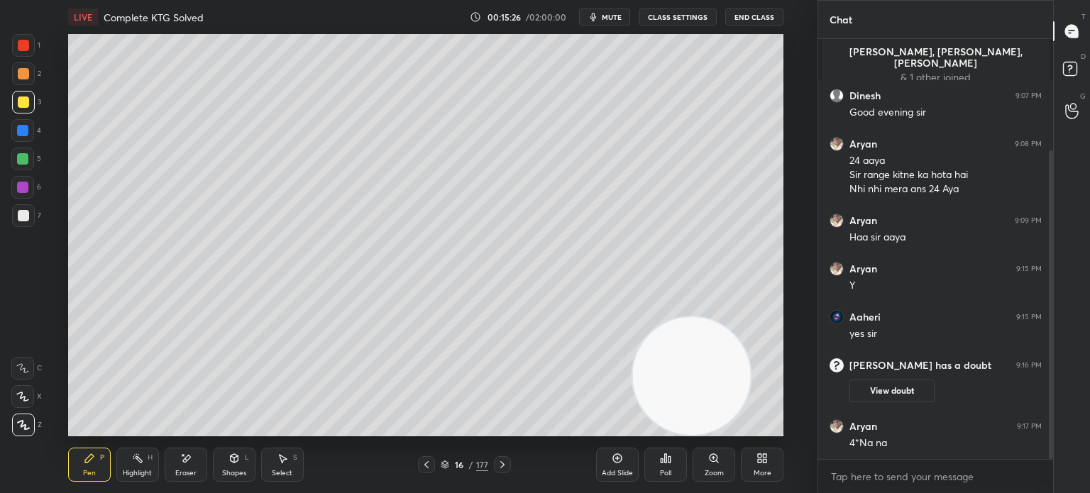
click at [185, 468] on div "Eraser" at bounding box center [186, 465] width 43 height 34
click at [28, 397] on div at bounding box center [22, 396] width 23 height 23
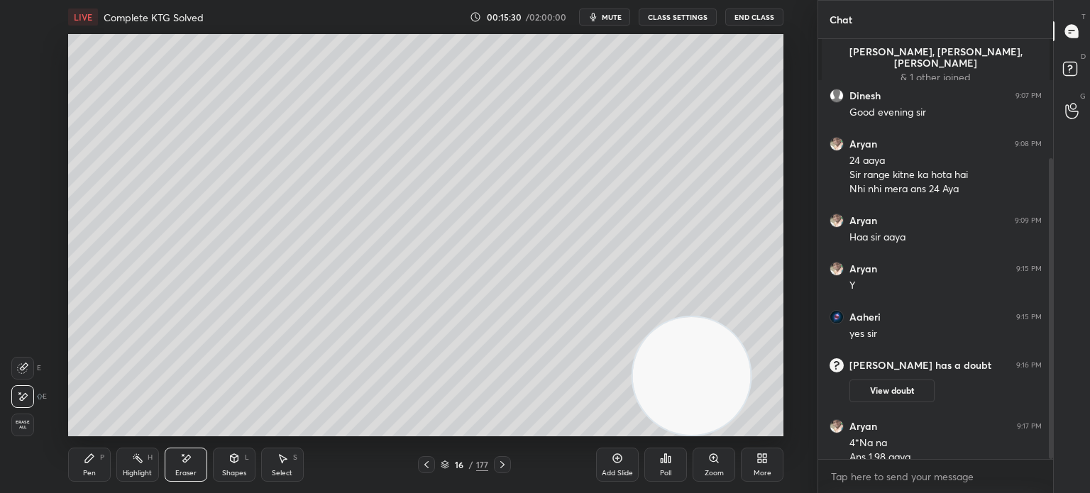
scroll to position [166, 0]
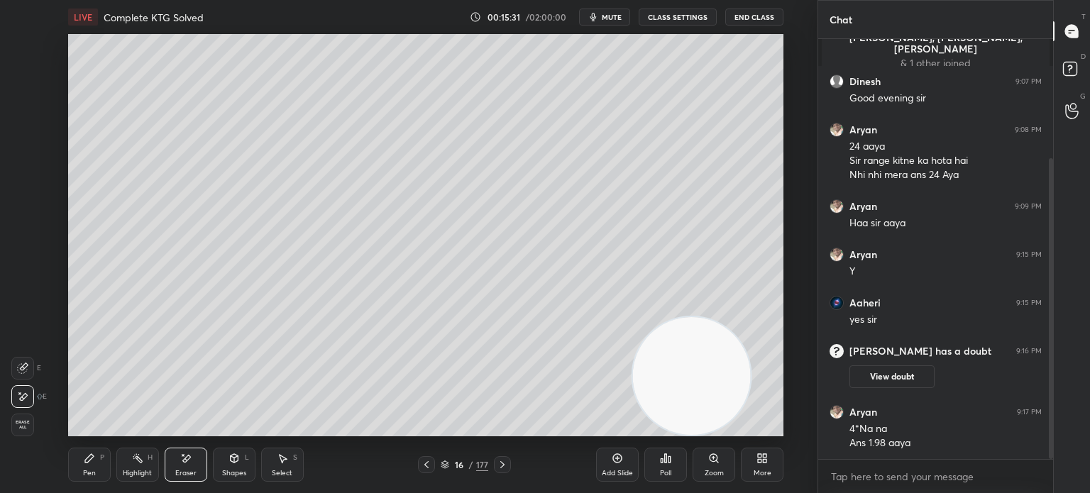
click at [87, 471] on div "Pen" at bounding box center [89, 473] width 13 height 7
click at [90, 470] on div "Pen" at bounding box center [89, 473] width 13 height 7
click at [81, 464] on div "Pen P" at bounding box center [89, 465] width 43 height 34
click at [16, 218] on div at bounding box center [23, 215] width 23 height 23
click at [24, 218] on div at bounding box center [23, 215] width 11 height 11
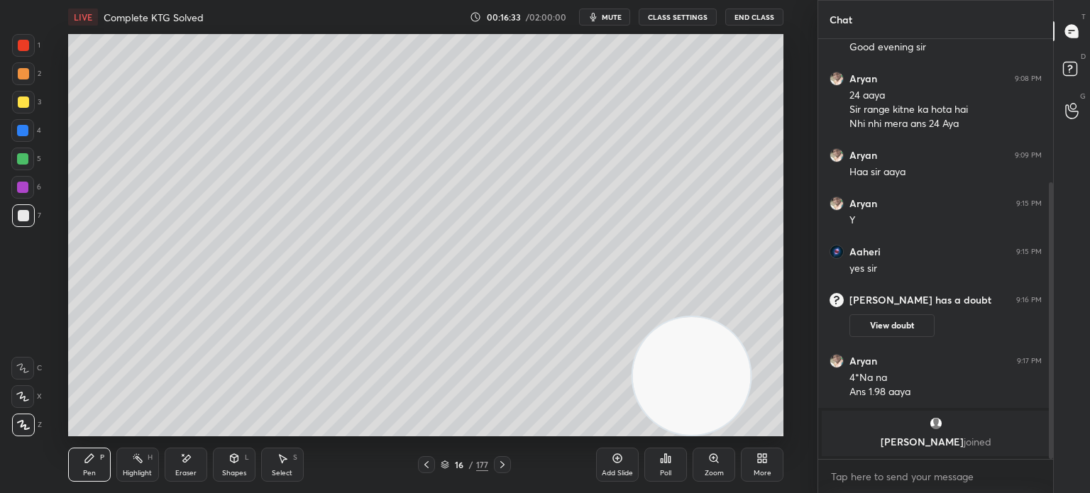
scroll to position [254, 0]
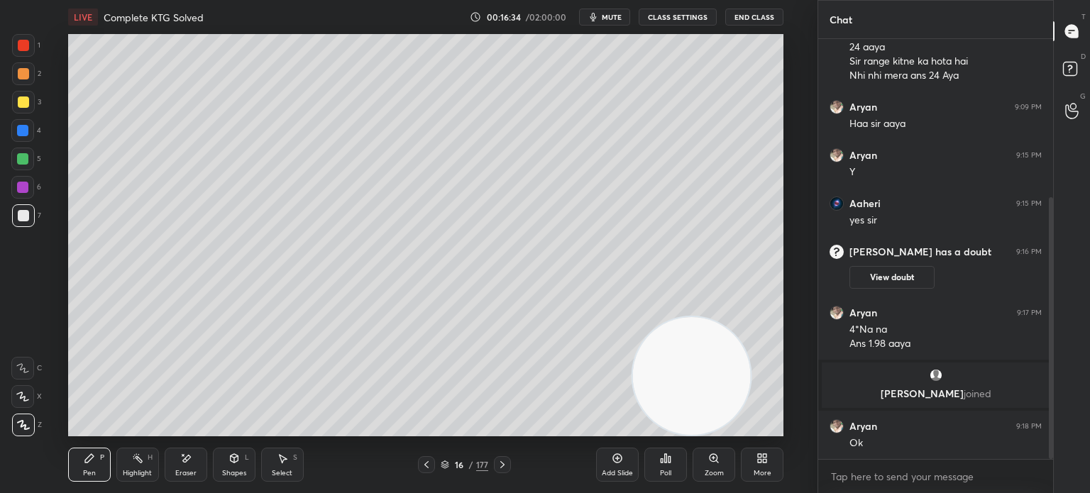
click at [510, 461] on div at bounding box center [502, 464] width 17 height 17
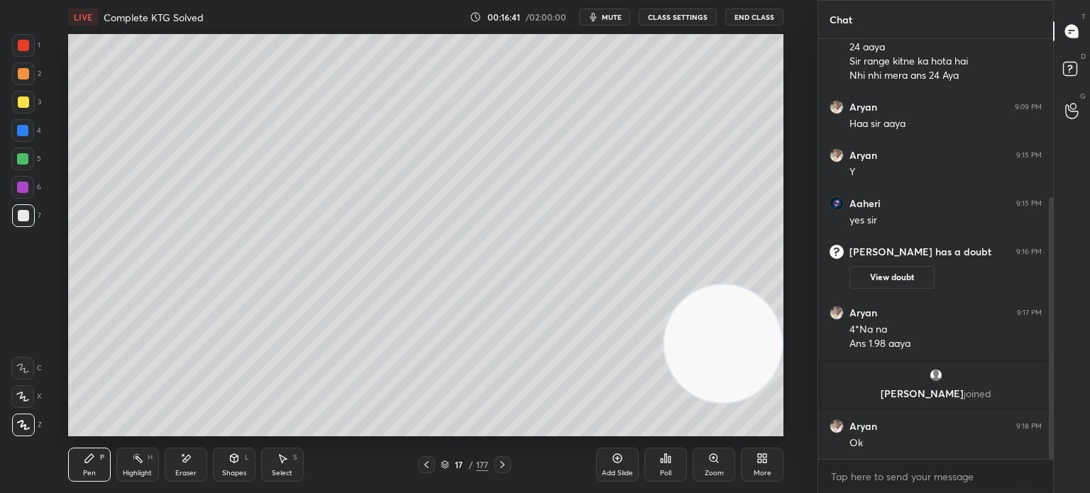
click at [21, 109] on div at bounding box center [23, 102] width 23 height 23
click at [23, 107] on div at bounding box center [23, 102] width 11 height 11
click at [186, 456] on icon at bounding box center [185, 459] width 11 height 12
click at [77, 465] on div "Pen P" at bounding box center [89, 465] width 43 height 34
click at [180, 473] on div "Eraser" at bounding box center [185, 473] width 21 height 7
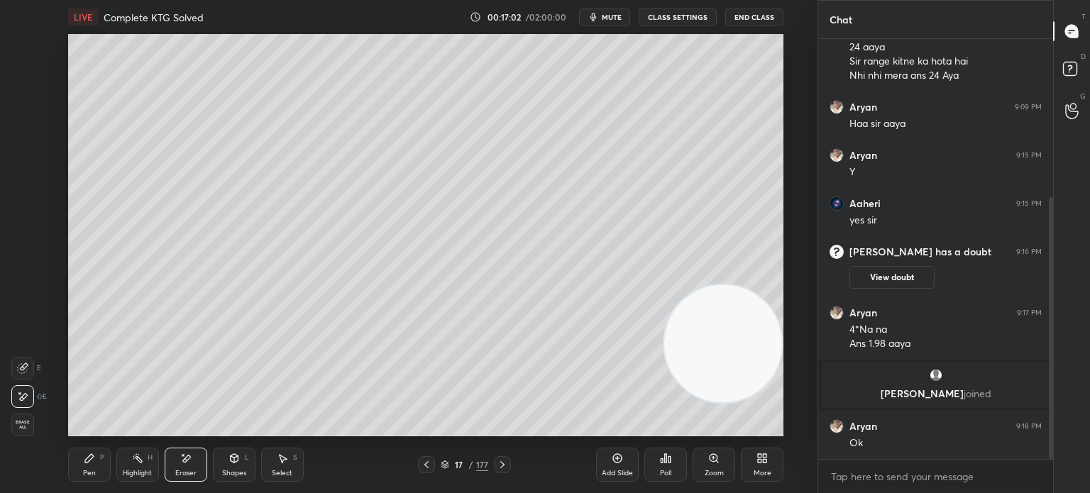
click at [98, 471] on div "Pen P" at bounding box center [89, 465] width 43 height 34
click at [16, 221] on div at bounding box center [23, 215] width 23 height 23
click at [24, 215] on div at bounding box center [23, 215] width 11 height 11
click at [27, 150] on div at bounding box center [22, 159] width 23 height 23
click at [23, 163] on div at bounding box center [22, 158] width 11 height 11
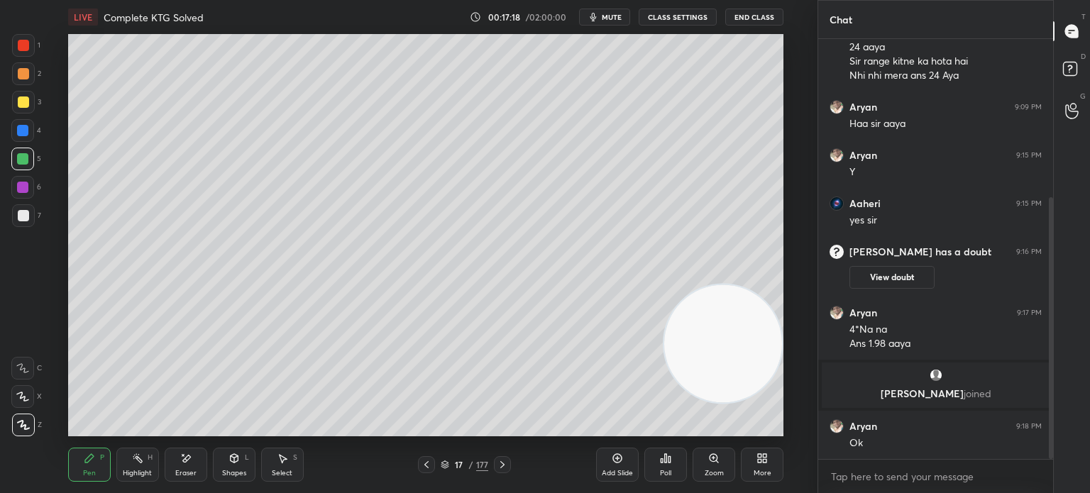
click at [143, 479] on div "Highlight H" at bounding box center [137, 465] width 43 height 34
click at [142, 467] on div "Highlight H" at bounding box center [137, 465] width 43 height 34
click at [90, 456] on icon at bounding box center [89, 458] width 9 height 9
click at [92, 463] on icon at bounding box center [89, 458] width 11 height 11
click at [25, 226] on div at bounding box center [23, 215] width 23 height 23
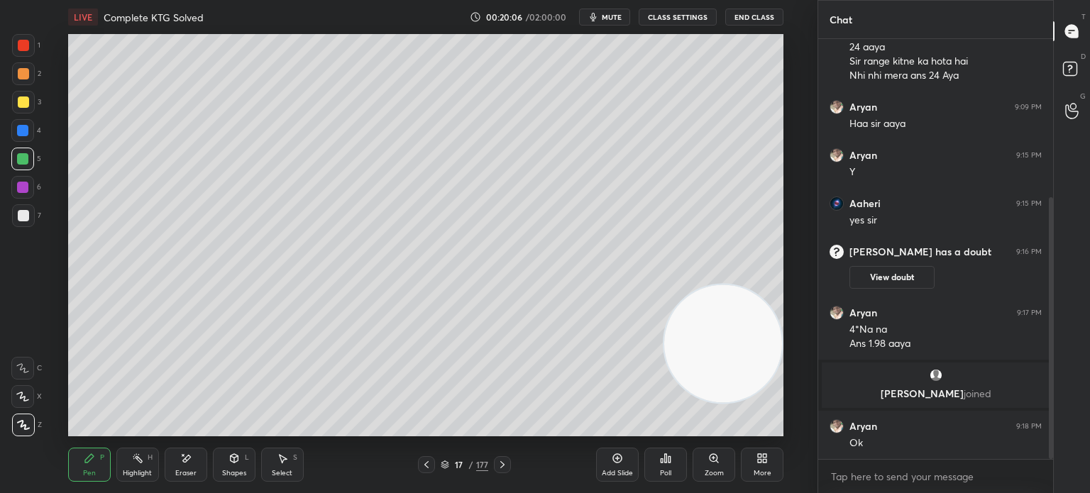
click at [22, 229] on div "7" at bounding box center [26, 218] width 29 height 28
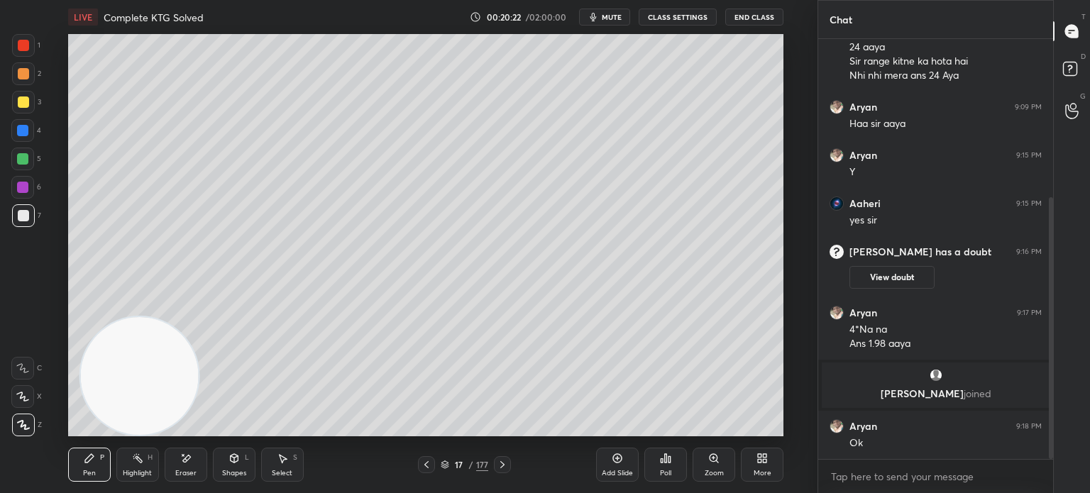
click at [198, 463] on div "Eraser" at bounding box center [186, 465] width 43 height 34
click at [91, 471] on div "Pen" at bounding box center [89, 473] width 13 height 7
click at [26, 98] on div at bounding box center [23, 102] width 11 height 11
click at [28, 109] on div at bounding box center [23, 102] width 23 height 23
click at [609, 455] on div "Add Slide" at bounding box center [617, 465] width 43 height 34
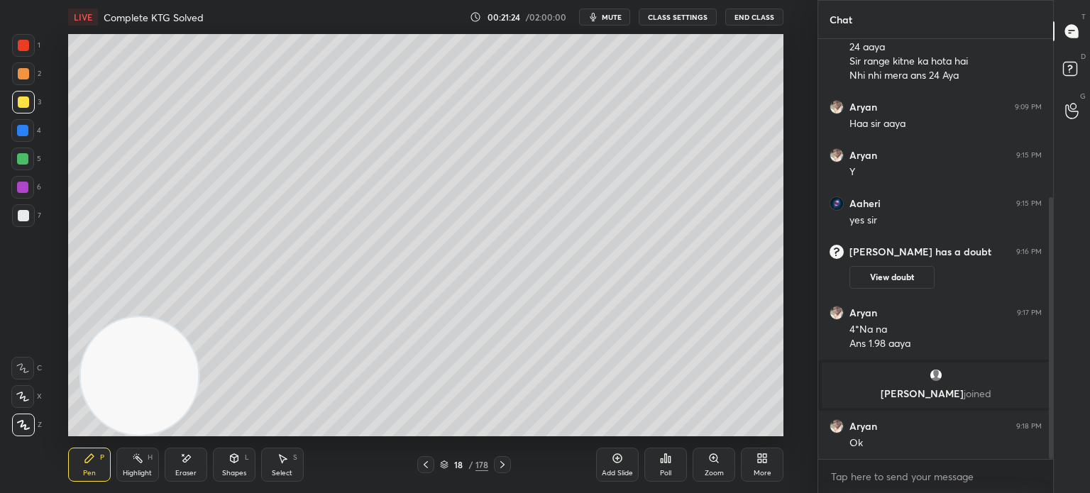
scroll to position [302, 0]
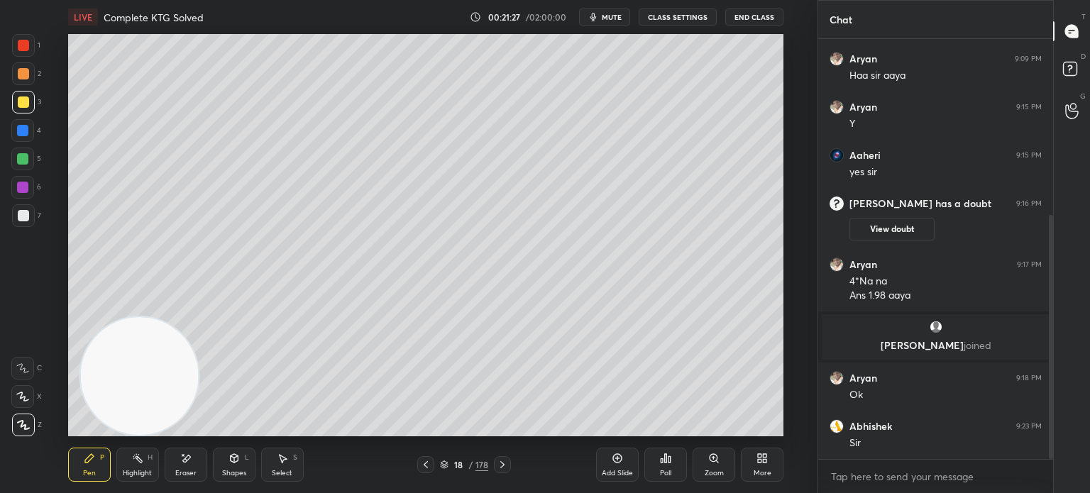
click at [423, 466] on icon at bounding box center [425, 464] width 11 height 11
click at [508, 465] on icon at bounding box center [502, 464] width 11 height 11
click at [190, 471] on div "Eraser" at bounding box center [185, 473] width 21 height 7
click at [91, 487] on div "Pen P Highlight H Eraser Shapes L Select S 18 / 178 Add Slide Poll Zoom More" at bounding box center [426, 465] width 716 height 57
click at [89, 459] on icon at bounding box center [89, 458] width 9 height 9
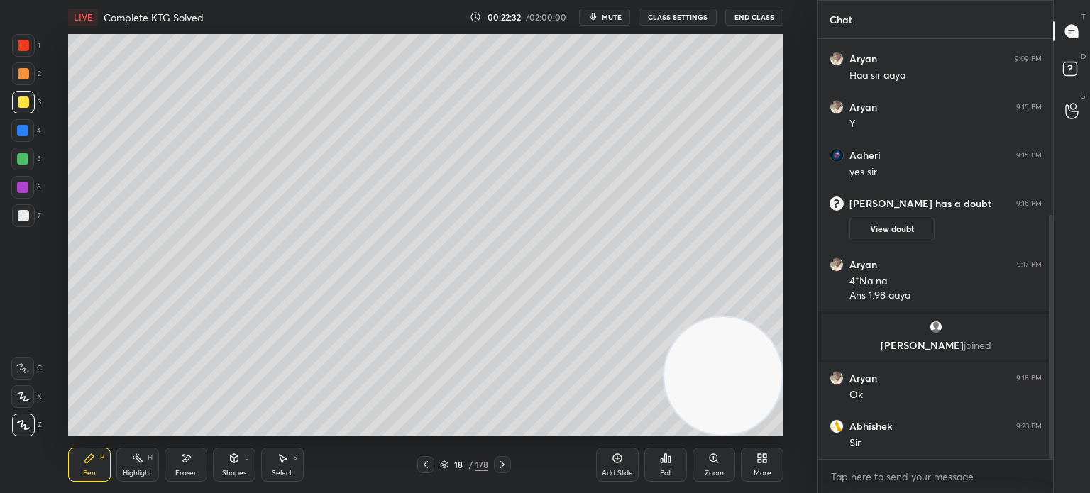
click at [28, 218] on div at bounding box center [23, 215] width 11 height 11
click at [26, 213] on div at bounding box center [23, 215] width 11 height 11
click at [173, 471] on div "Eraser" at bounding box center [186, 465] width 43 height 34
click at [87, 460] on icon at bounding box center [89, 458] width 9 height 9
click at [23, 101] on div at bounding box center [23, 102] width 11 height 11
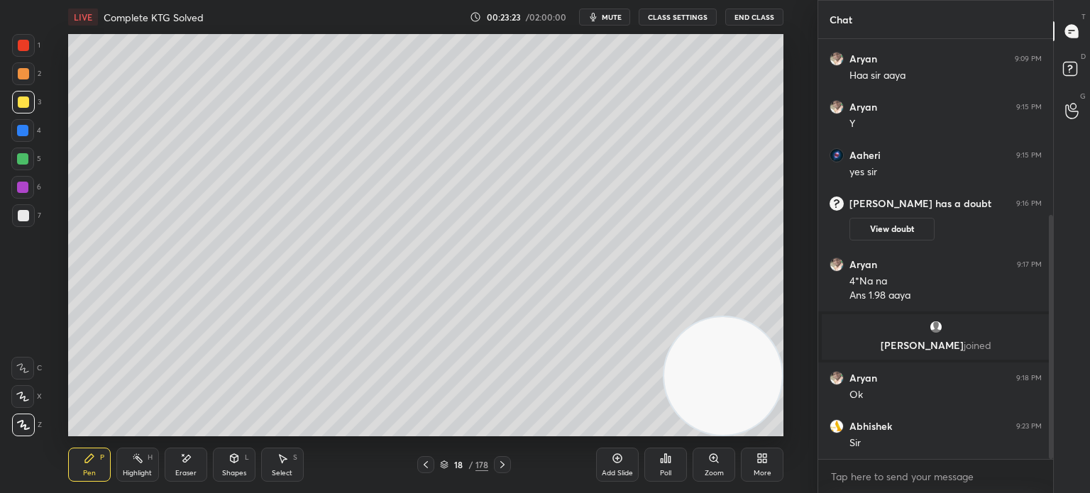
click at [26, 107] on div at bounding box center [23, 102] width 11 height 11
click at [183, 470] on div "Eraser" at bounding box center [185, 473] width 21 height 7
click at [62, 478] on div "LIVE Complete KTG Solved 00:23:35 / 02:00:00 mute CLASS SETTINGS End Class Sett…" at bounding box center [425, 246] width 761 height 493
click at [73, 473] on div "Pen P" at bounding box center [89, 465] width 43 height 34
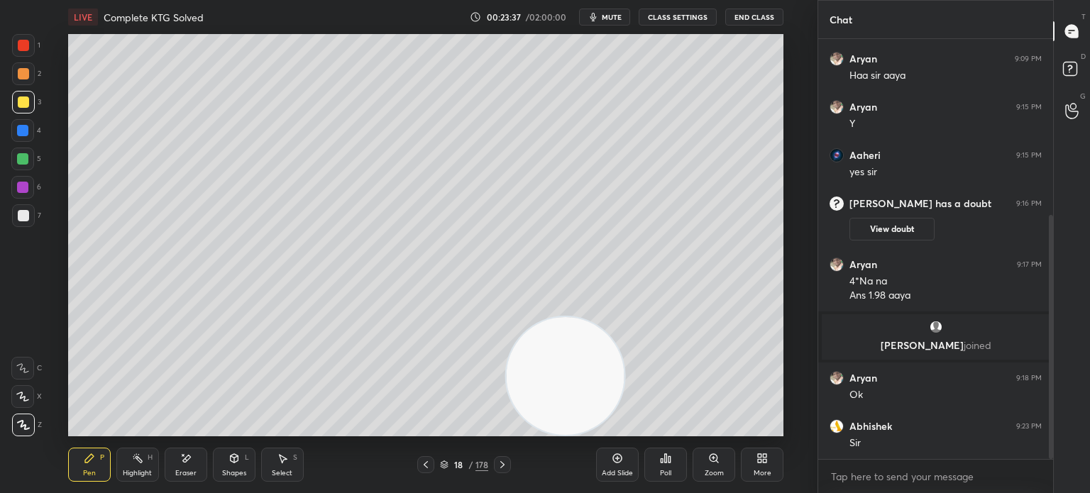
click at [18, 226] on div at bounding box center [23, 215] width 23 height 23
click at [26, 224] on div at bounding box center [23, 215] width 23 height 23
click at [22, 107] on div at bounding box center [23, 102] width 11 height 11
click at [20, 106] on div at bounding box center [23, 102] width 11 height 11
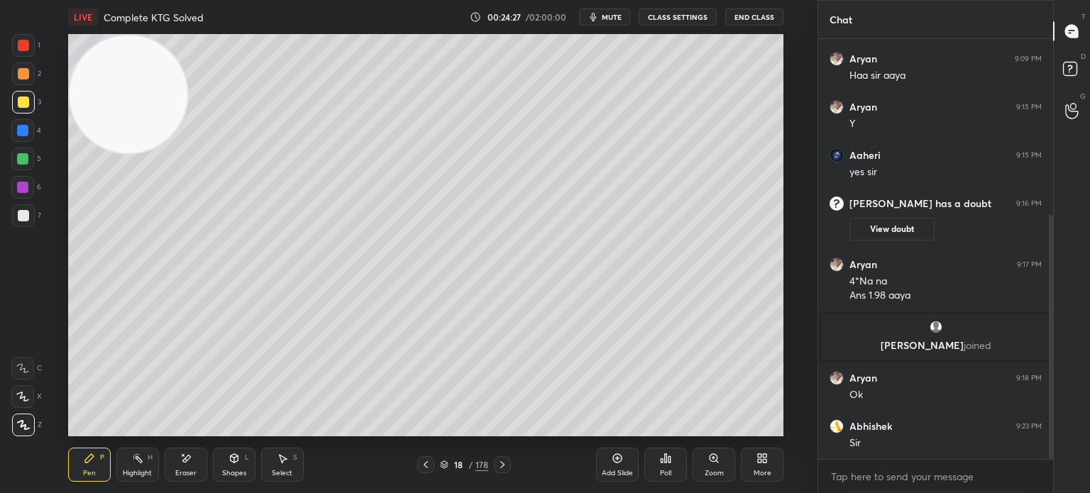
click at [25, 215] on div at bounding box center [23, 215] width 11 height 11
click at [26, 218] on div at bounding box center [23, 215] width 11 height 11
click at [174, 469] on div "Eraser" at bounding box center [186, 465] width 43 height 34
click at [91, 468] on div "Pen P" at bounding box center [89, 465] width 43 height 34
click at [128, 478] on div "Highlight H" at bounding box center [137, 465] width 43 height 34
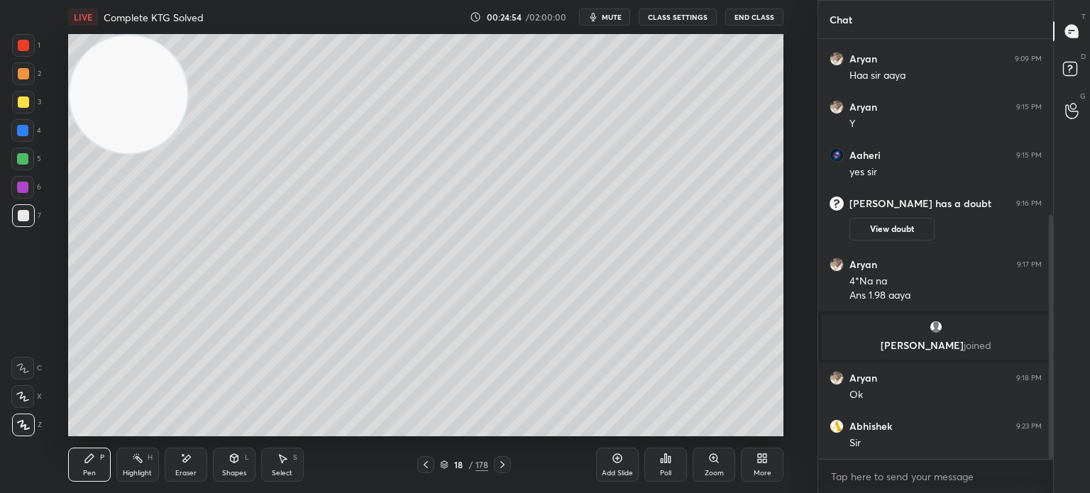
click at [142, 461] on rect at bounding box center [139, 459] width 7 height 7
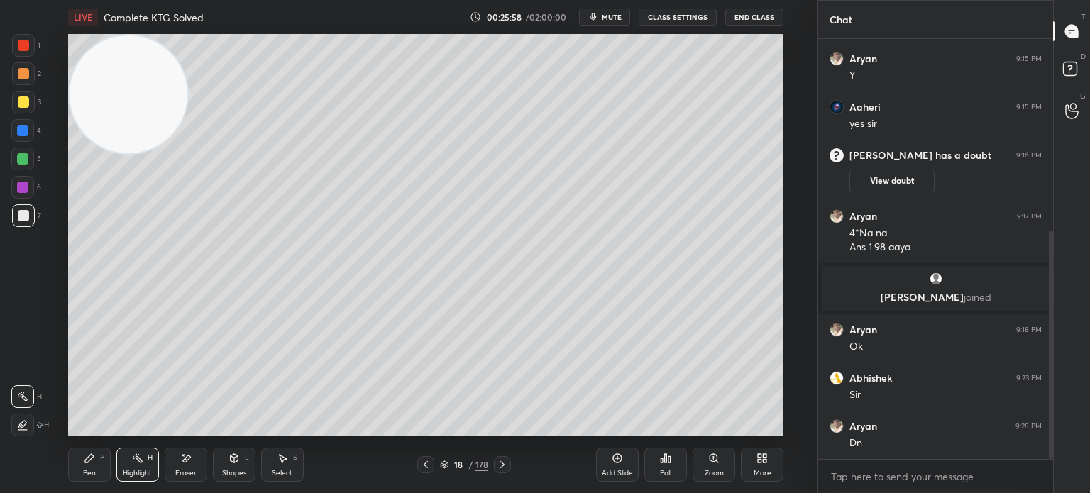
click at [31, 215] on div at bounding box center [23, 215] width 23 height 23
click at [32, 215] on div at bounding box center [23, 215] width 23 height 23
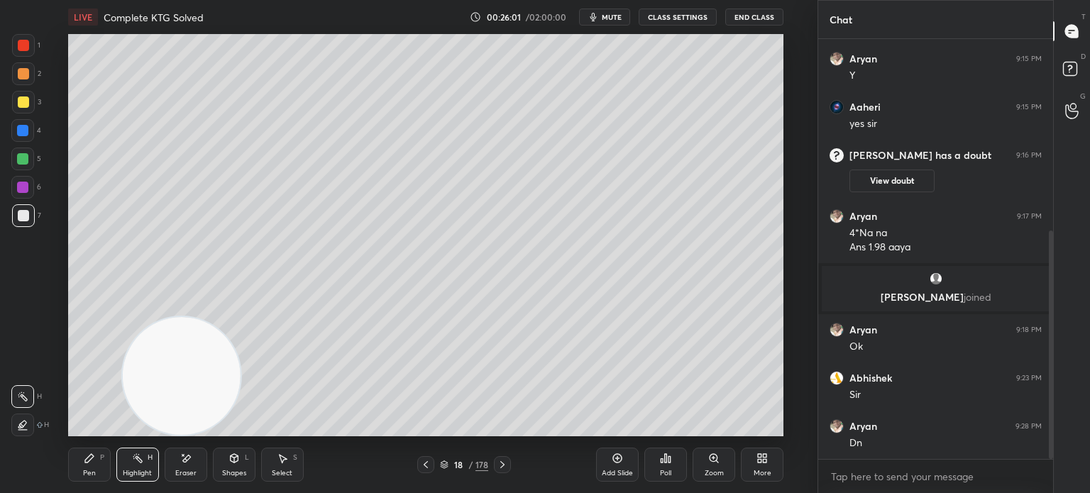
click at [14, 427] on div at bounding box center [22, 425] width 23 height 23
click at [616, 464] on icon at bounding box center [617, 458] width 11 height 11
click at [27, 98] on div at bounding box center [23, 102] width 11 height 11
click at [23, 106] on div at bounding box center [23, 102] width 11 height 11
click at [97, 442] on div "Pen P Highlight H Eraser Shapes L Select S 19 / 179 Add Slide Poll Zoom More" at bounding box center [426, 465] width 716 height 57
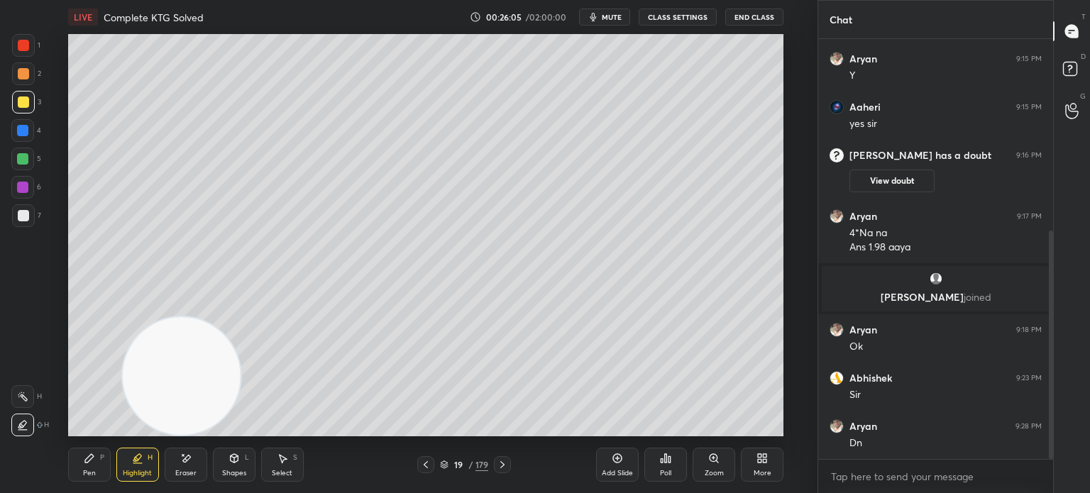
click at [93, 456] on icon at bounding box center [89, 458] width 9 height 9
click at [182, 459] on icon at bounding box center [185, 459] width 11 height 12
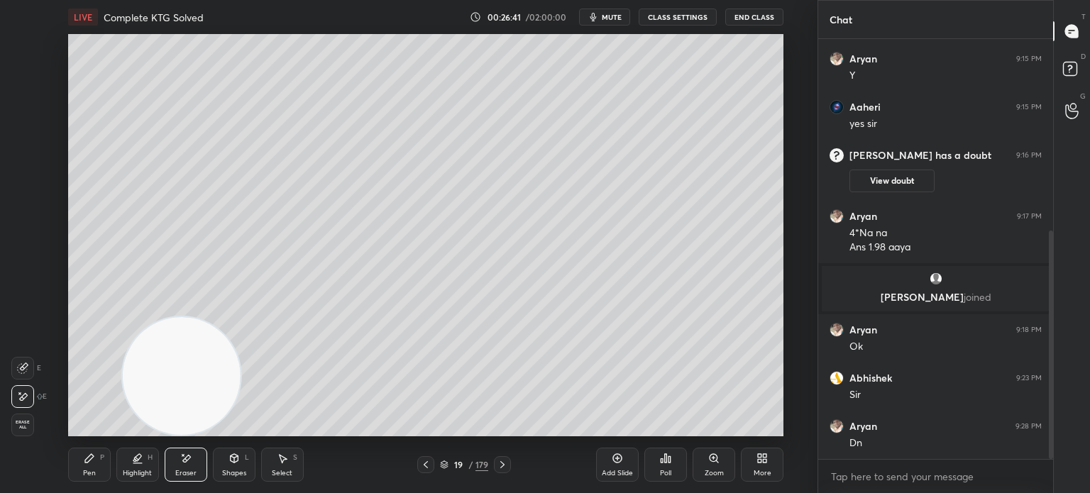
click at [94, 457] on icon at bounding box center [89, 458] width 9 height 9
click at [97, 455] on div "Pen P" at bounding box center [89, 465] width 43 height 34
click at [193, 464] on div "Eraser" at bounding box center [186, 465] width 43 height 34
click at [86, 462] on icon at bounding box center [89, 458] width 9 height 9
click at [190, 468] on div "Eraser" at bounding box center [186, 465] width 43 height 34
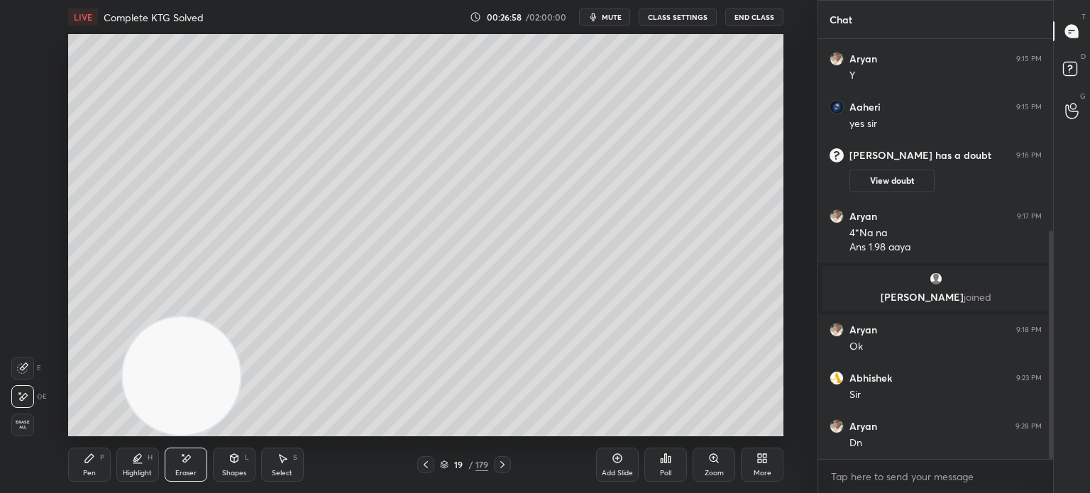
click at [77, 469] on div "Pen P" at bounding box center [89, 465] width 43 height 34
click at [81, 472] on div "Pen P" at bounding box center [89, 465] width 43 height 34
click at [10, 212] on div "1 2 3 4 5 6 7 C X Z E E Erase all H H" at bounding box center [22, 235] width 45 height 403
click at [22, 200] on div "6" at bounding box center [26, 190] width 30 height 28
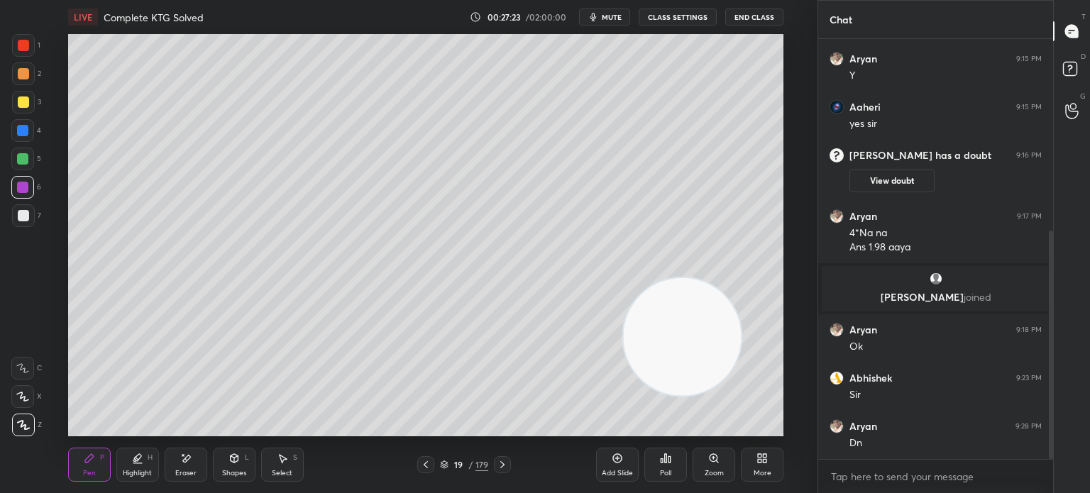
click at [23, 213] on div at bounding box center [23, 215] width 11 height 11
click at [29, 215] on div at bounding box center [23, 215] width 23 height 23
click at [192, 484] on div "Pen P Highlight H Eraser Shapes L Select S 19 / 179 Add Slide Poll Zoom More" at bounding box center [426, 465] width 716 height 57
click at [185, 468] on div "Eraser" at bounding box center [186, 465] width 43 height 34
click at [86, 458] on icon at bounding box center [89, 458] width 11 height 11
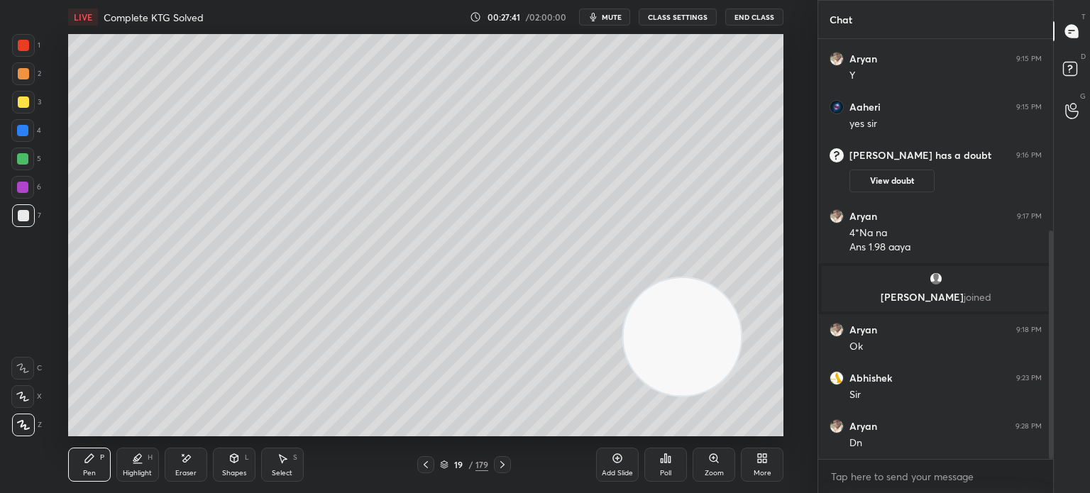
click at [87, 462] on icon at bounding box center [89, 458] width 9 height 9
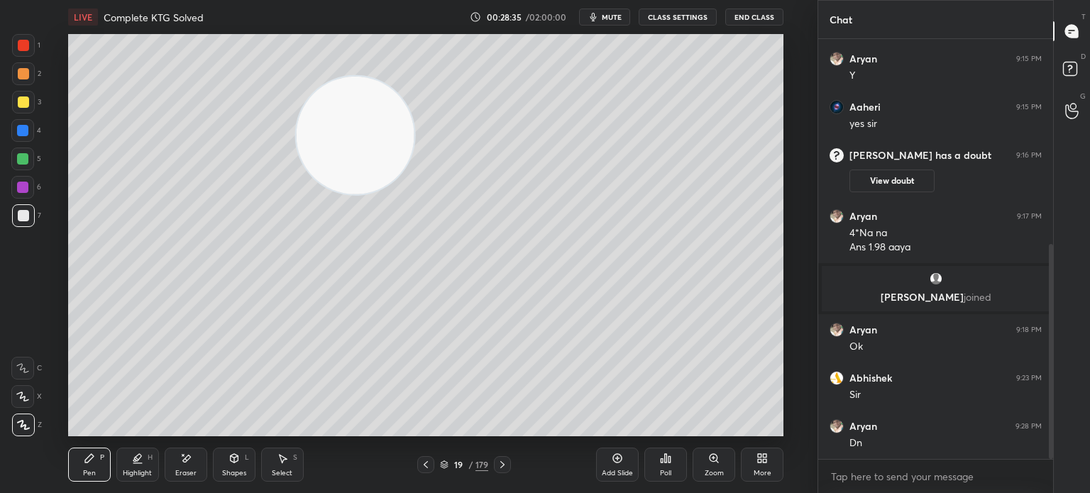
scroll to position [399, 0]
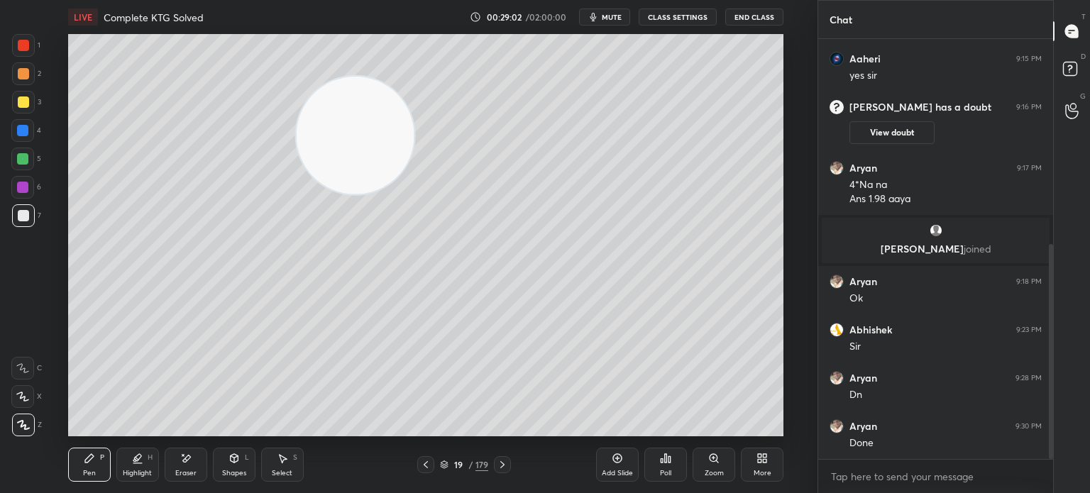
click at [26, 217] on div at bounding box center [23, 215] width 11 height 11
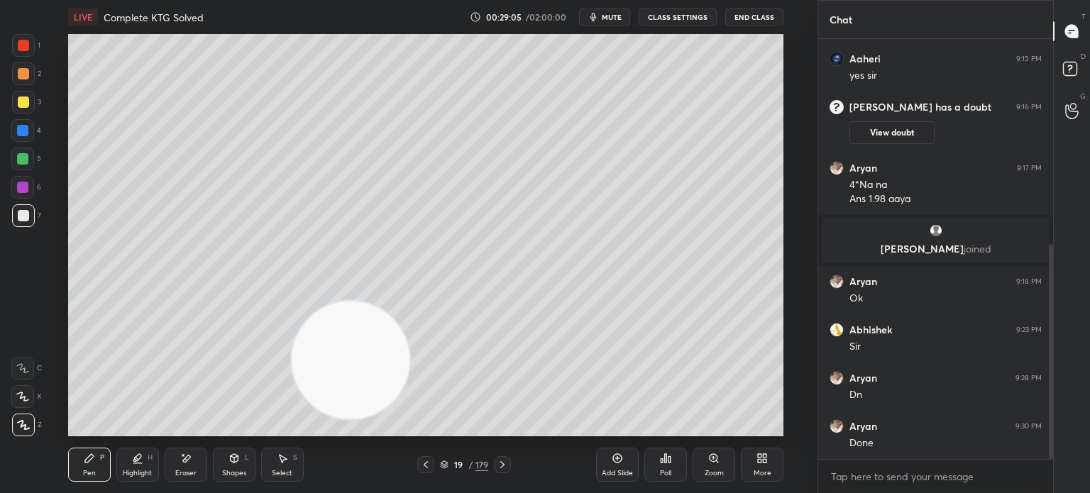
click at [616, 465] on div "Add Slide" at bounding box center [617, 465] width 43 height 34
click at [21, 105] on div at bounding box center [23, 102] width 11 height 11
click at [23, 111] on div at bounding box center [23, 102] width 23 height 23
click at [203, 464] on div "Eraser" at bounding box center [186, 465] width 43 height 34
click at [187, 456] on icon at bounding box center [186, 458] width 8 height 7
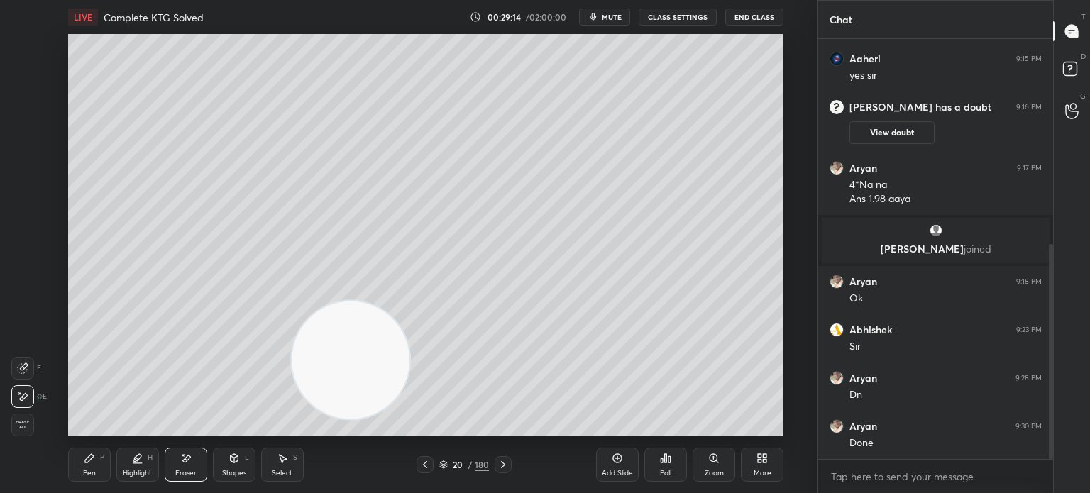
click at [94, 472] on div "Pen" at bounding box center [89, 473] width 13 height 7
click at [175, 468] on div "Eraser" at bounding box center [186, 465] width 43 height 34
click at [92, 470] on div "Pen" at bounding box center [89, 473] width 13 height 7
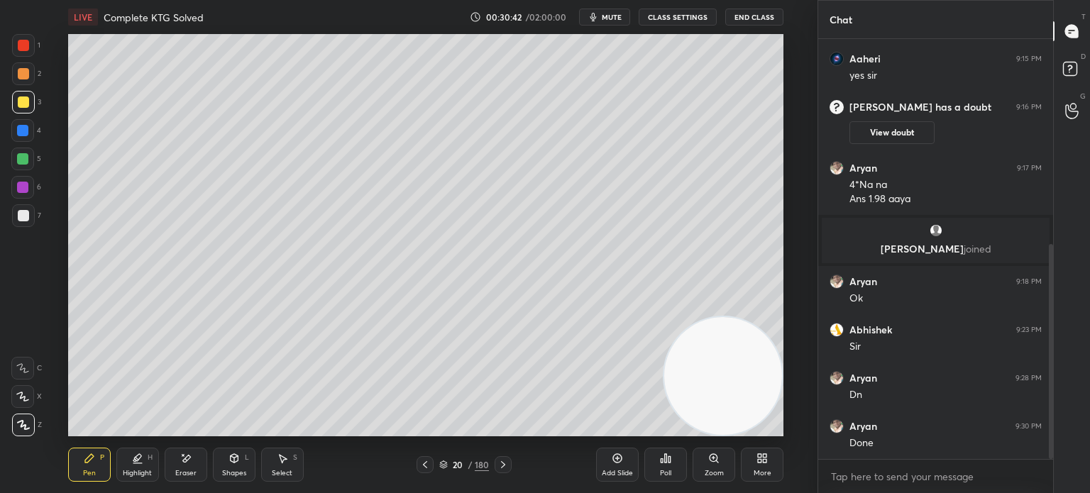
click at [22, 210] on div at bounding box center [23, 215] width 11 height 11
click at [18, 209] on div at bounding box center [23, 215] width 23 height 23
click at [26, 105] on div at bounding box center [23, 102] width 11 height 11
click at [31, 103] on div at bounding box center [23, 102] width 23 height 23
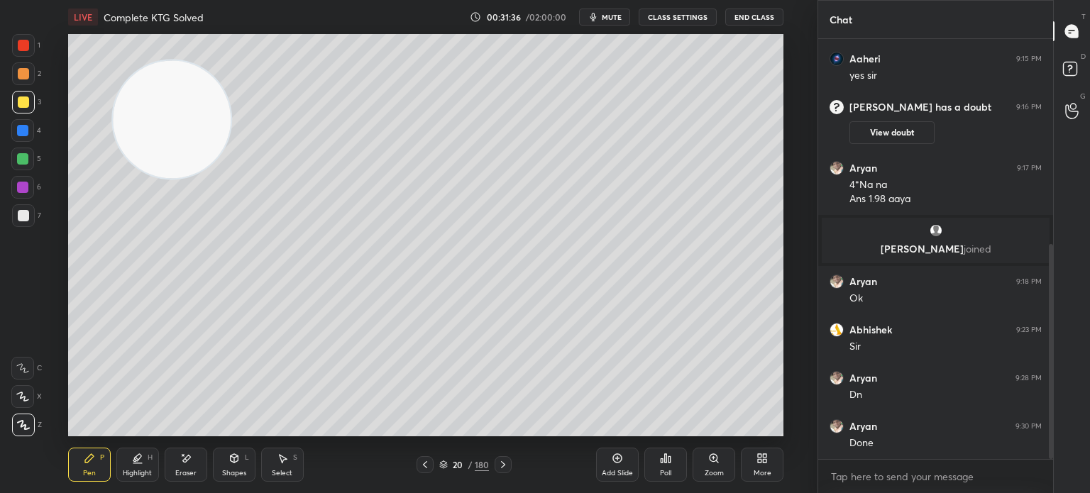
click at [20, 215] on div at bounding box center [23, 215] width 11 height 11
click at [181, 471] on div "Eraser" at bounding box center [185, 473] width 21 height 7
click at [89, 471] on div "Pen" at bounding box center [89, 473] width 13 height 7
click at [176, 475] on div "Eraser" at bounding box center [185, 473] width 21 height 7
click at [83, 465] on div "Pen P" at bounding box center [89, 465] width 43 height 34
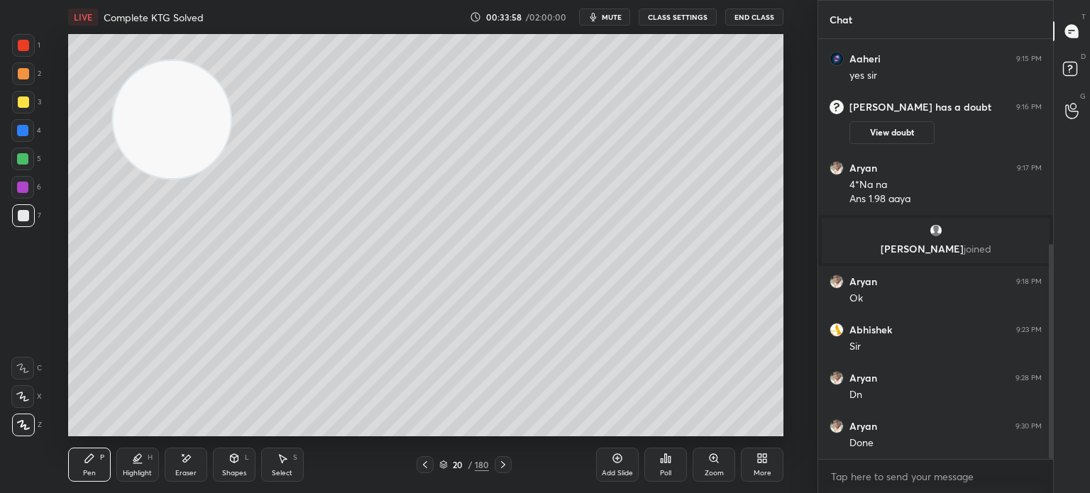
click at [28, 106] on div at bounding box center [23, 102] width 23 height 23
click at [31, 110] on div at bounding box center [23, 102] width 23 height 23
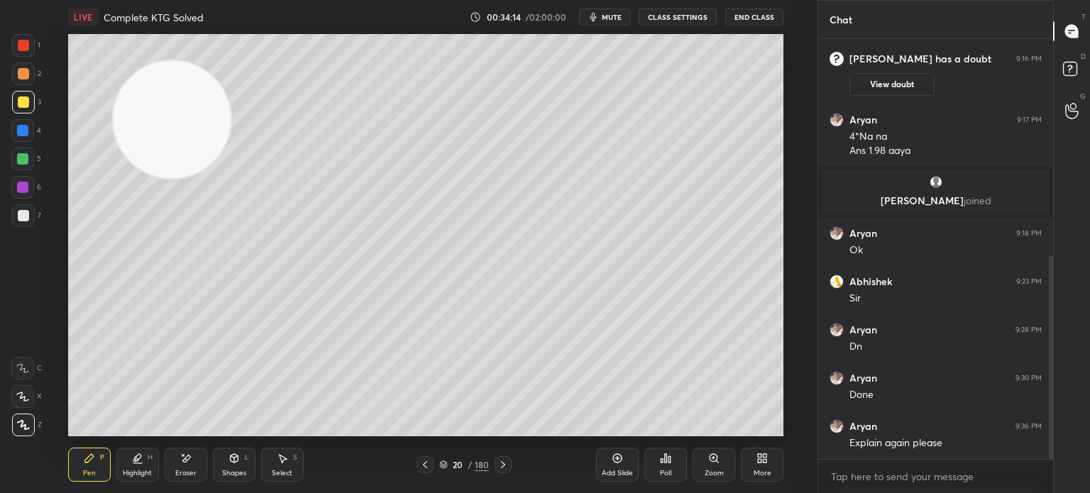
click at [21, 224] on div at bounding box center [23, 215] width 23 height 23
click at [19, 217] on div at bounding box center [23, 215] width 11 height 11
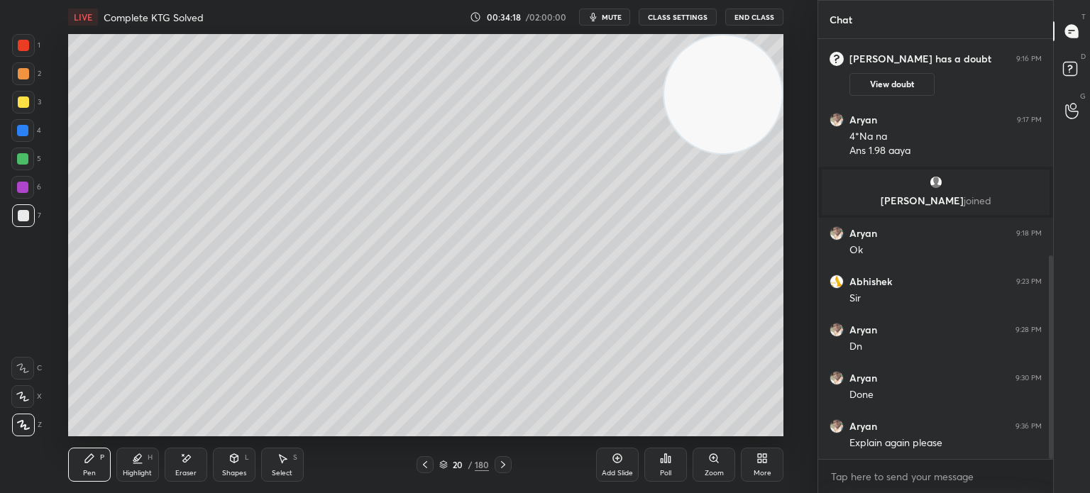
click at [614, 465] on div "Add Slide" at bounding box center [617, 465] width 43 height 34
click at [426, 459] on div at bounding box center [426, 464] width 17 height 17
click at [497, 466] on icon at bounding box center [502, 464] width 11 height 11
click at [21, 102] on div at bounding box center [23, 102] width 11 height 11
click at [23, 103] on div at bounding box center [23, 102] width 11 height 11
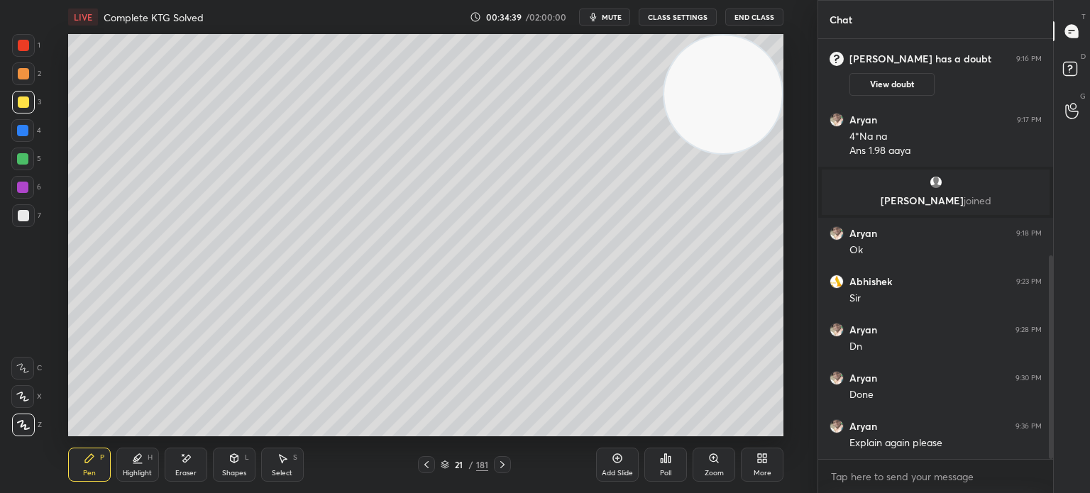
click at [423, 469] on icon at bounding box center [426, 464] width 11 height 11
click at [508, 471] on div at bounding box center [502, 464] width 17 height 17
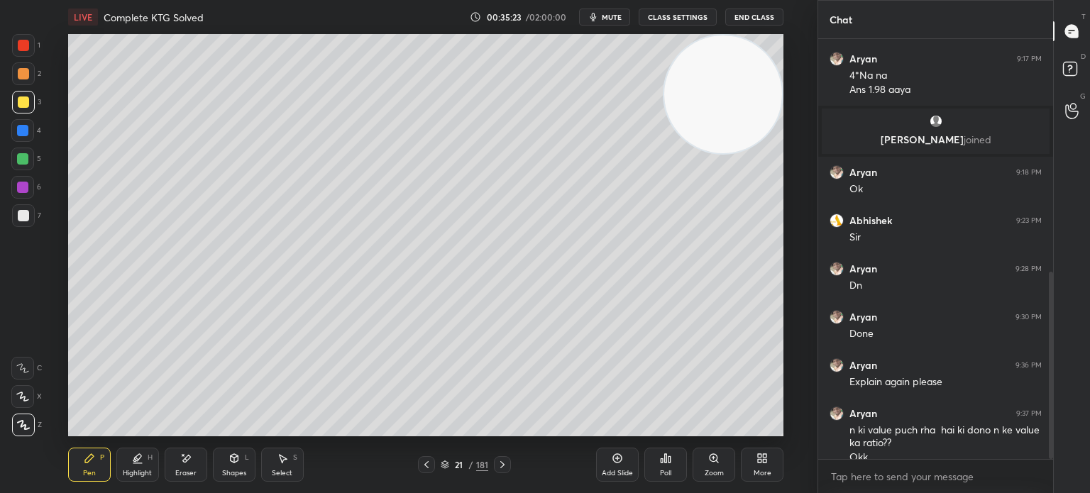
scroll to position [522, 0]
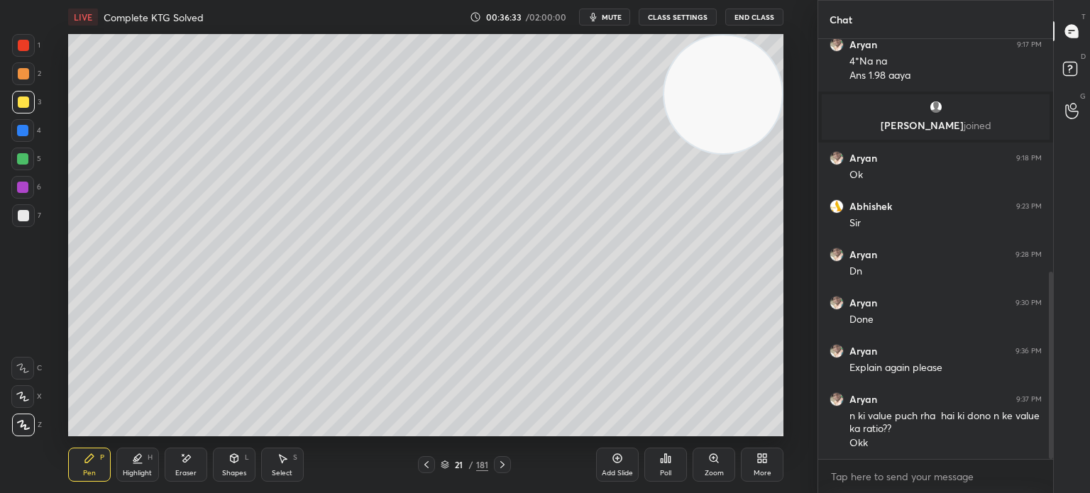
click at [29, 219] on div at bounding box center [23, 215] width 23 height 23
click at [28, 216] on div at bounding box center [23, 215] width 11 height 11
click at [621, 462] on icon at bounding box center [617, 458] width 11 height 11
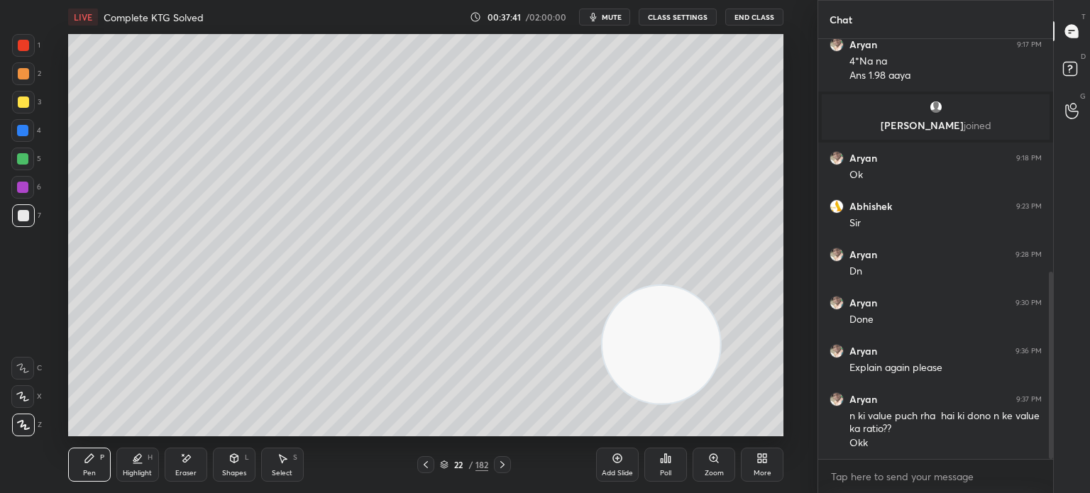
click at [20, 108] on div at bounding box center [23, 102] width 23 height 23
click at [28, 109] on div at bounding box center [23, 102] width 23 height 23
click at [21, 109] on div at bounding box center [23, 102] width 23 height 23
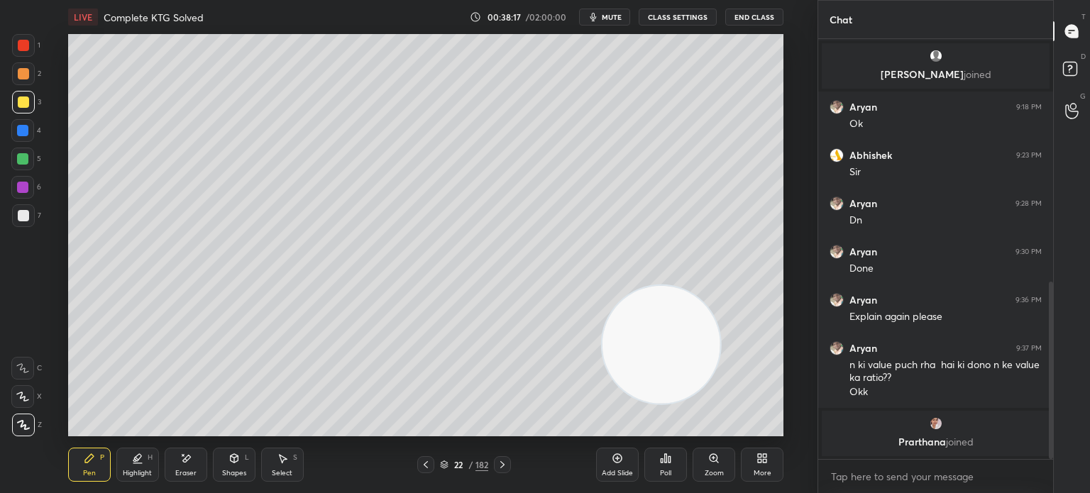
click at [28, 220] on div at bounding box center [23, 215] width 11 height 11
click at [23, 228] on div "7" at bounding box center [26, 218] width 29 height 28
click at [757, 21] on button "End Class" at bounding box center [754, 17] width 58 height 17
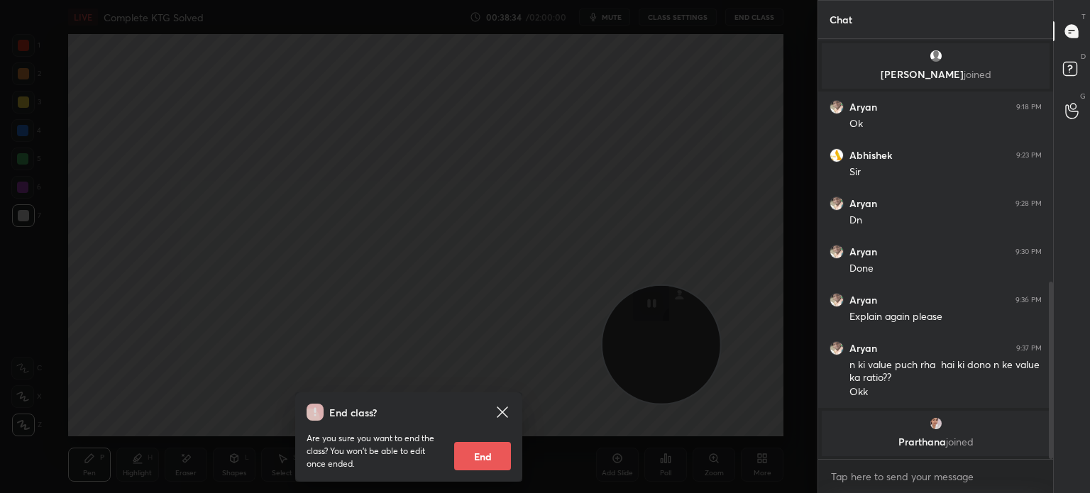
click at [491, 454] on button "End" at bounding box center [482, 456] width 57 height 28
type textarea "x"
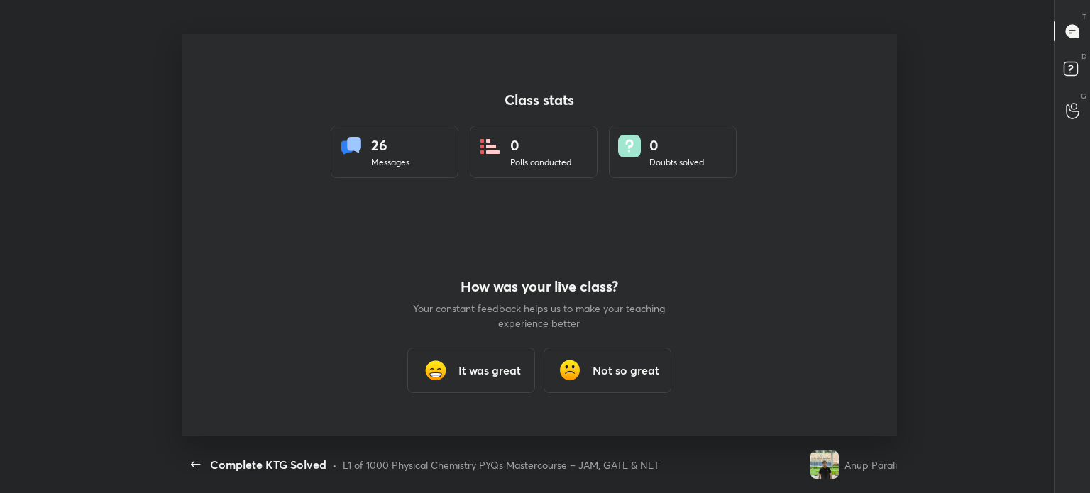
scroll to position [0, 0]
